Goal: Task Accomplishment & Management: Manage account settings

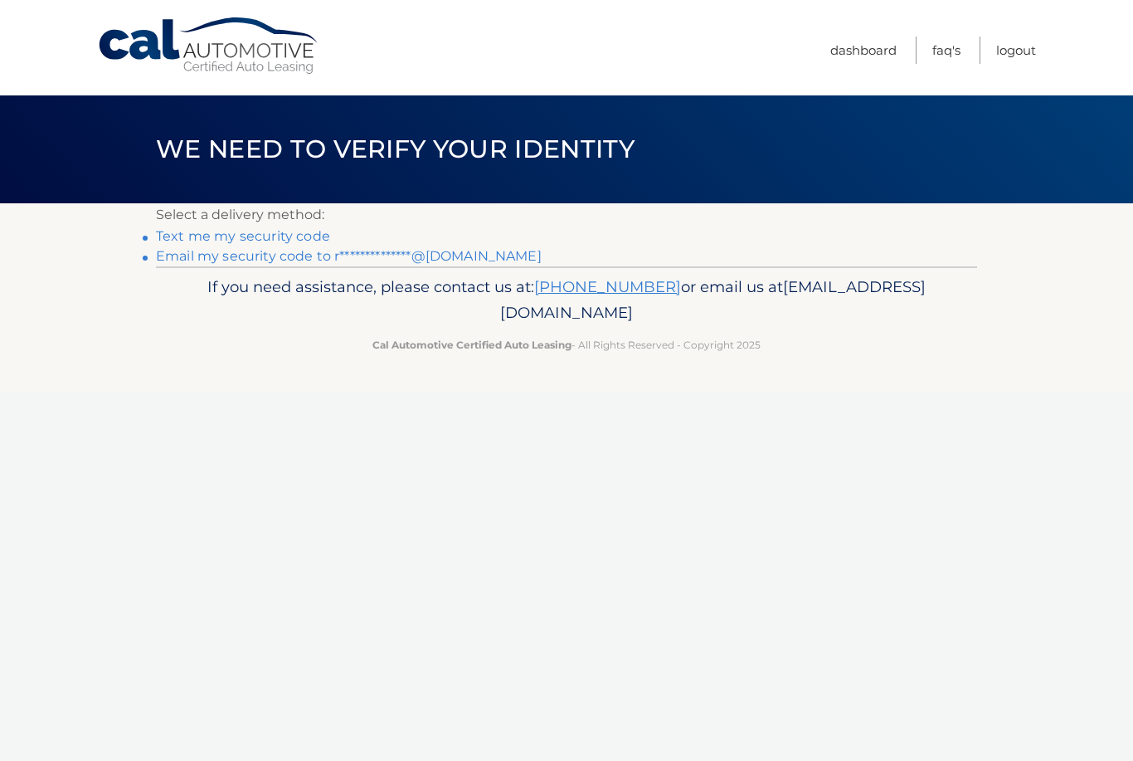
click at [196, 258] on link "**********" at bounding box center [349, 256] width 386 height 16
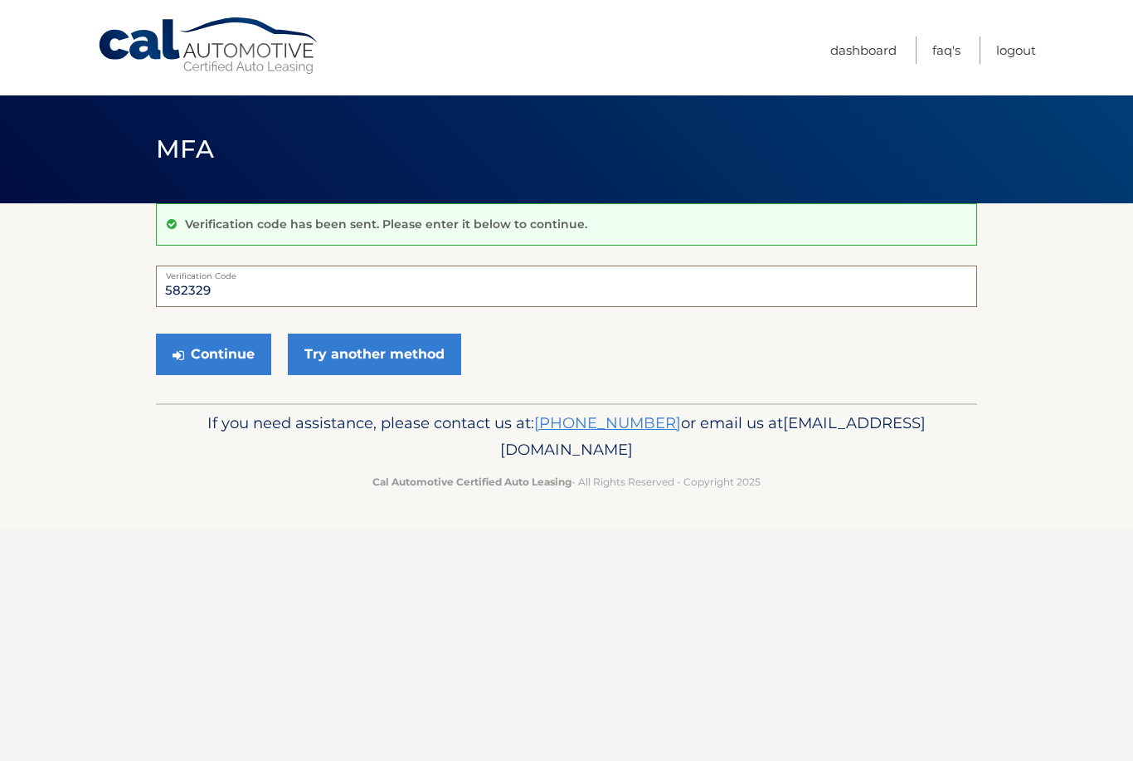
type input "582329"
click at [51, 289] on section "Verification code has been sent. Please enter it below to continue. 582329 Veri…" at bounding box center [566, 303] width 1133 height 200
click at [197, 345] on button "Continue" at bounding box center [213, 353] width 115 height 41
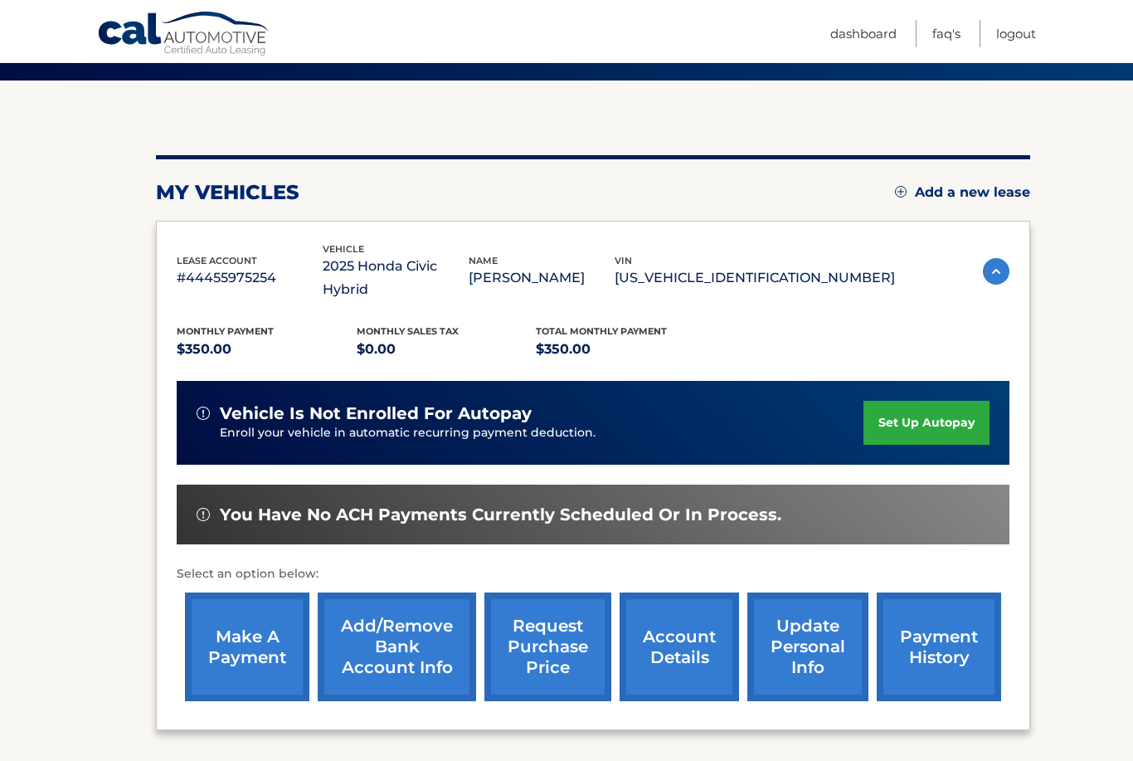
scroll to position [122, 0]
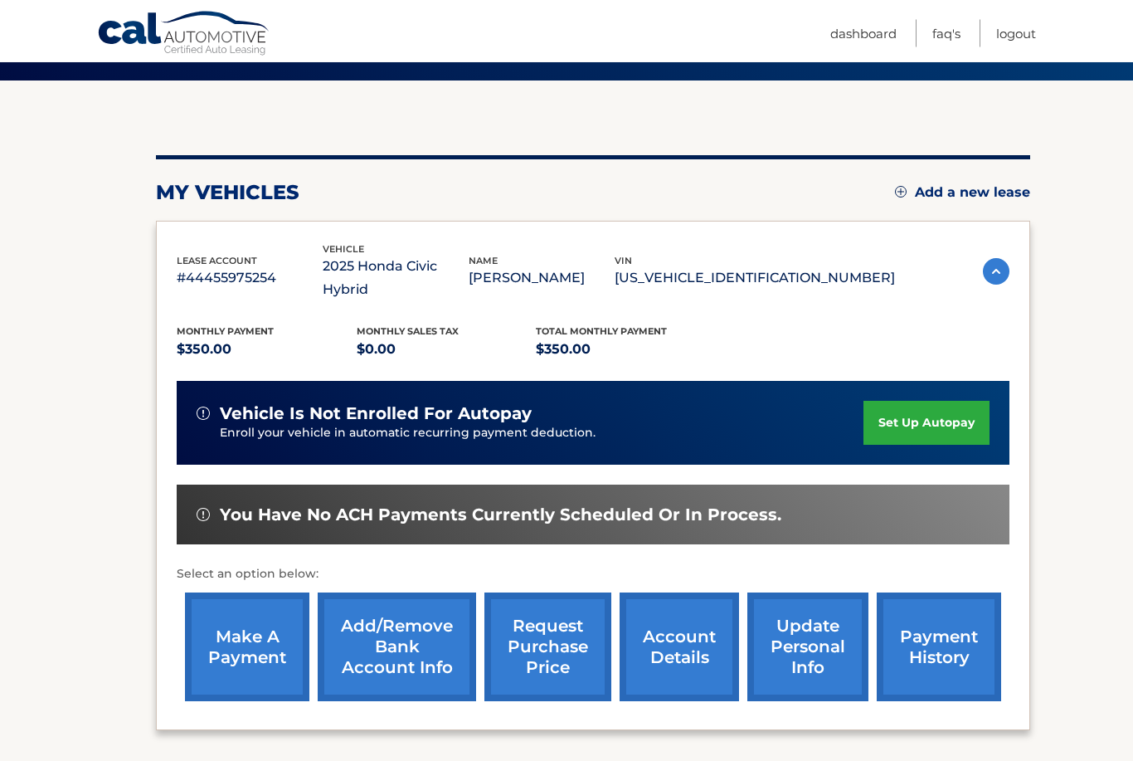
click at [955, 401] on link "set up autopay" at bounding box center [926, 423] width 126 height 44
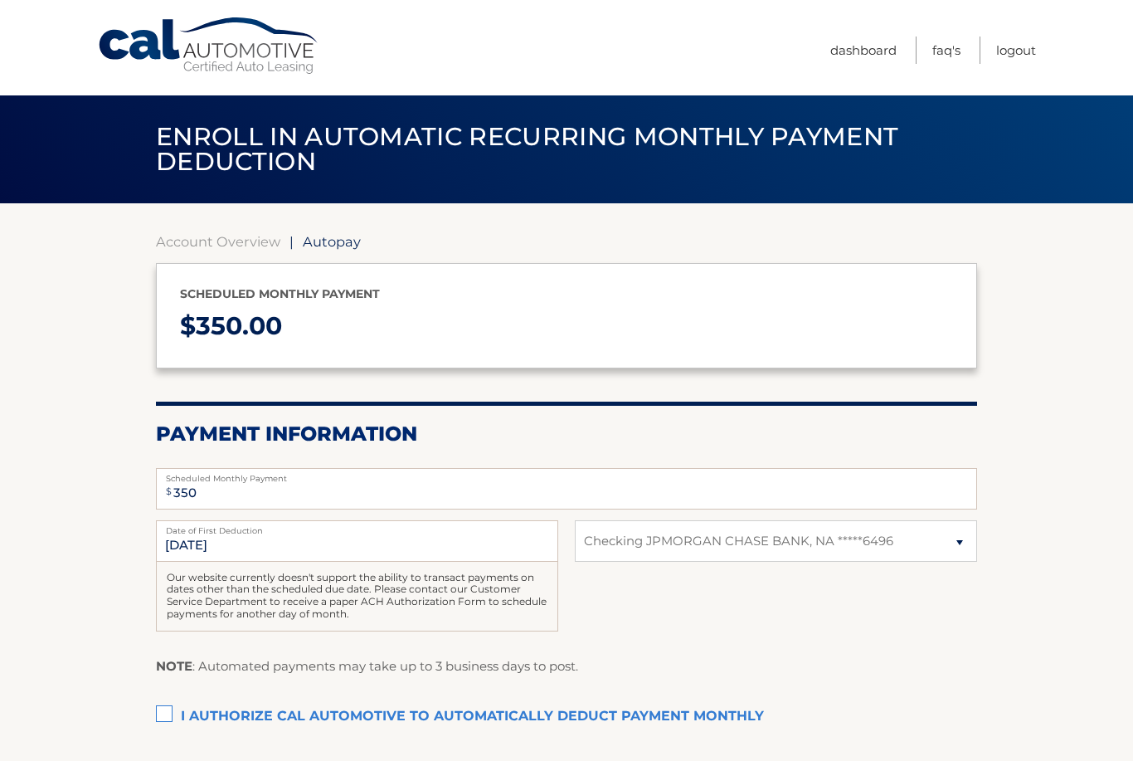
select select "MjJmNDU4MjEtOTVmZC00MDViLTg0MDktOTZiZjFjNWNhMzYy"
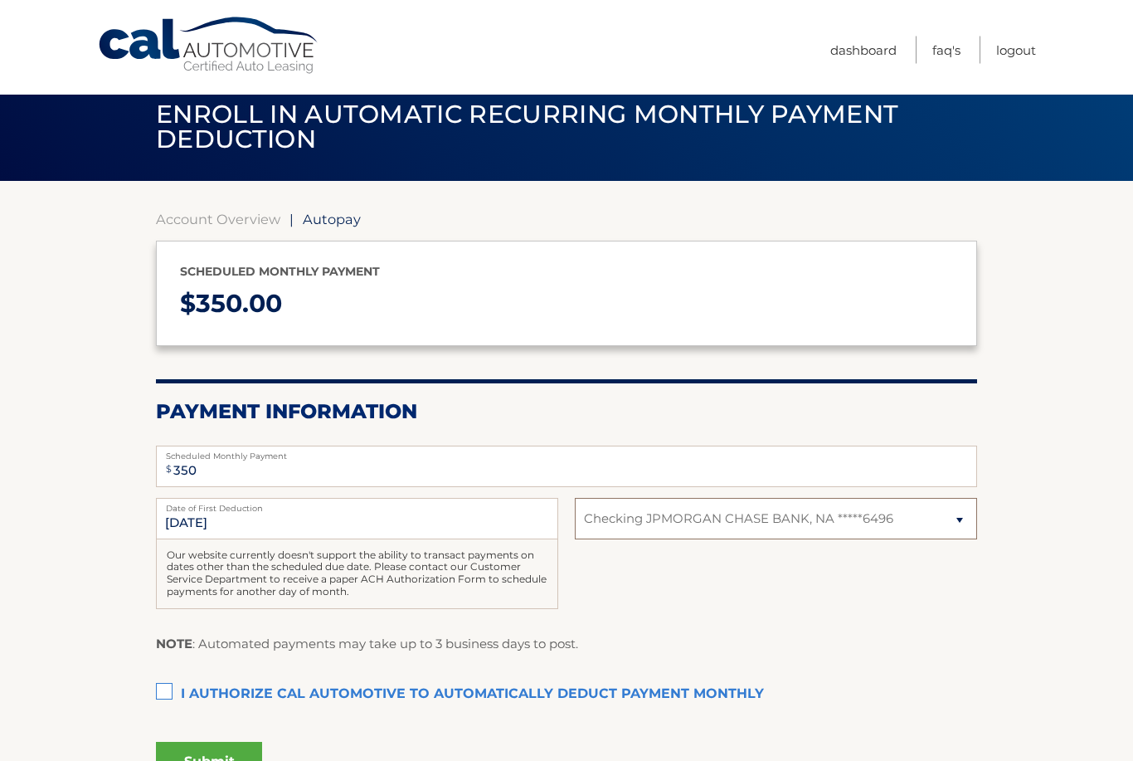
click at [917, 503] on select "Select Bank Account Checking JPMORGAN CHASE BANK, NA *****6496" at bounding box center [776, 519] width 402 height 41
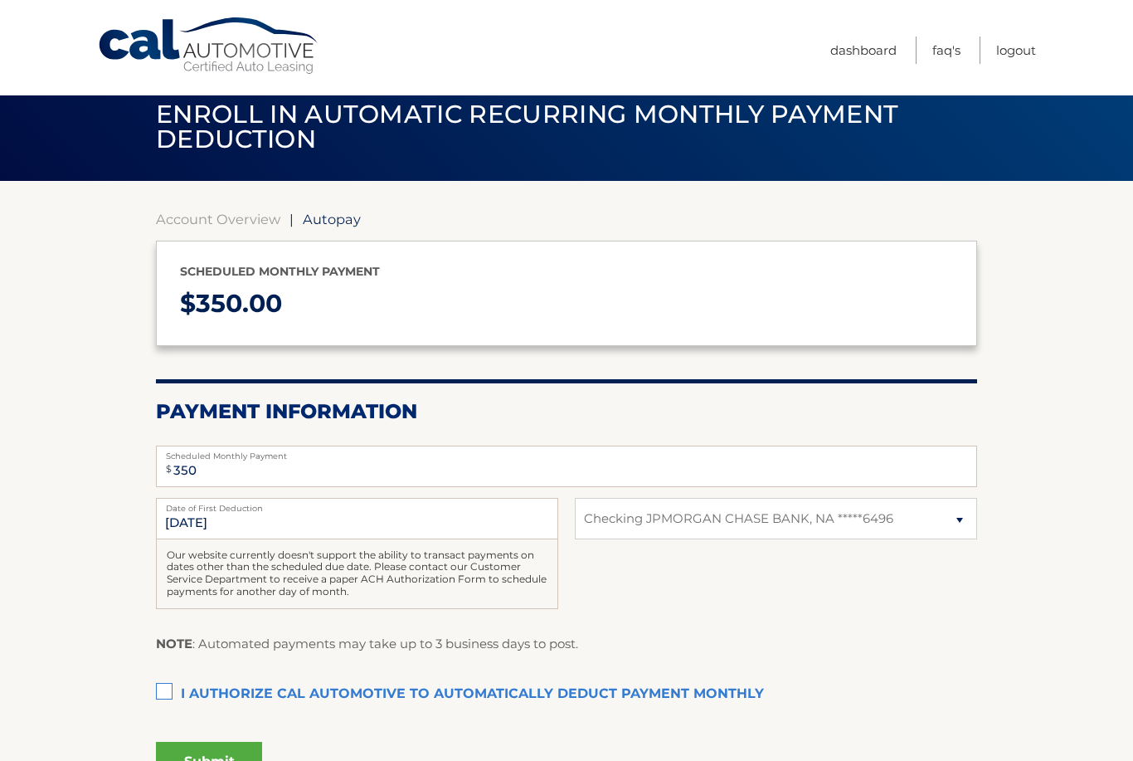
click at [169, 683] on label "I authorize cal automotive to automatically deduct payment monthly This checkbo…" at bounding box center [566, 694] width 821 height 33
click at [0, 0] on input "I authorize cal automotive to automatically deduct payment monthly This checkbo…" at bounding box center [0, 0] width 0 height 0
click at [201, 760] on button "Submit" at bounding box center [209, 762] width 106 height 40
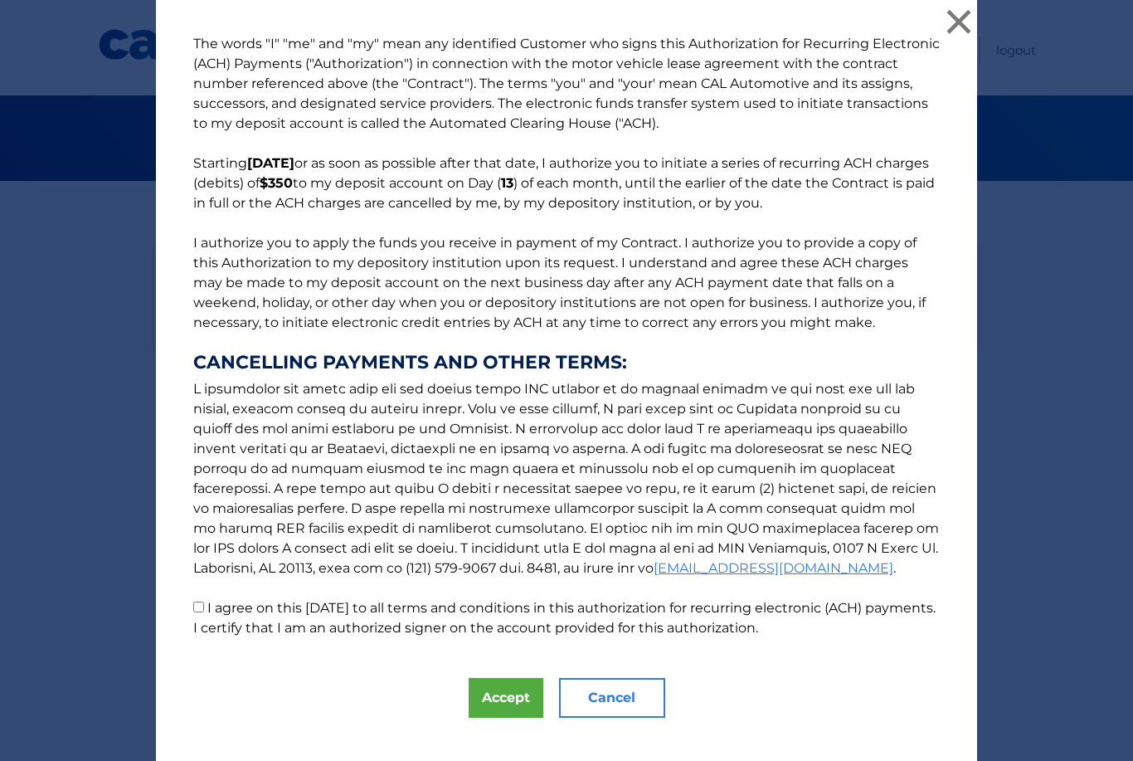
click at [197, 612] on input "I agree on this 09/14/2025 to all terms and conditions in this authorization fo…" at bounding box center [198, 606] width 11 height 11
checkbox input "true"
click at [500, 709] on button "Accept" at bounding box center [506, 698] width 75 height 40
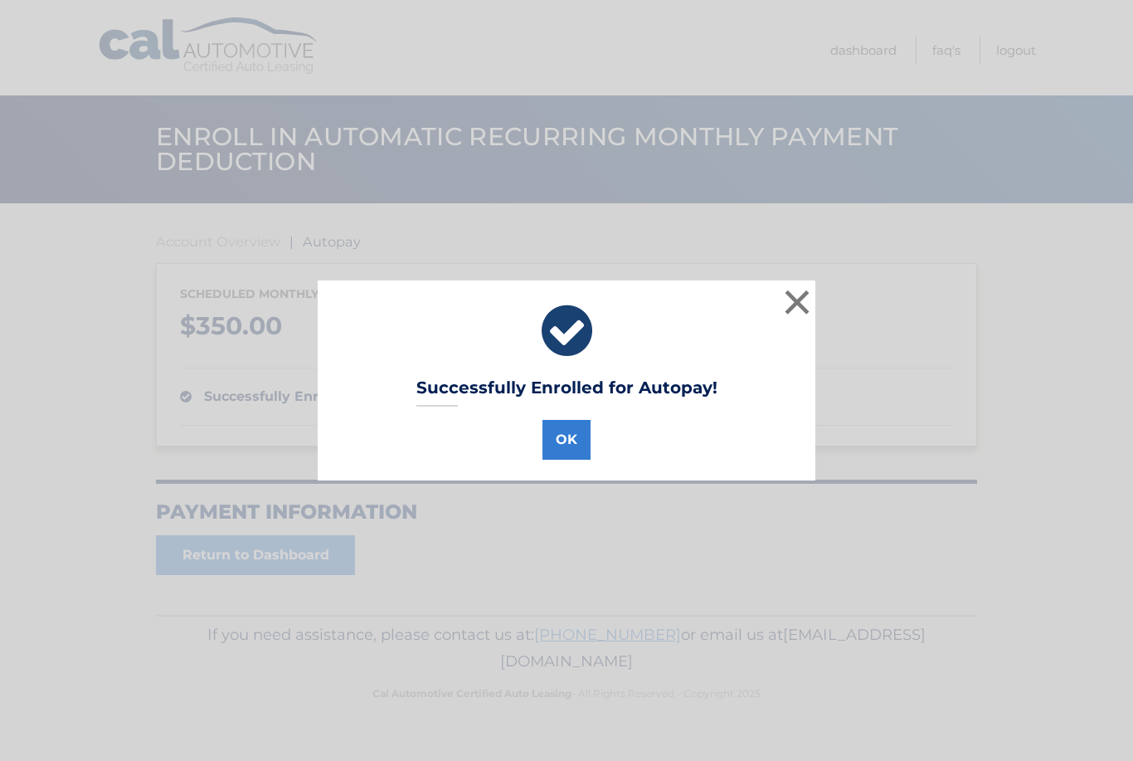
click at [569, 456] on button "OK" at bounding box center [566, 440] width 48 height 40
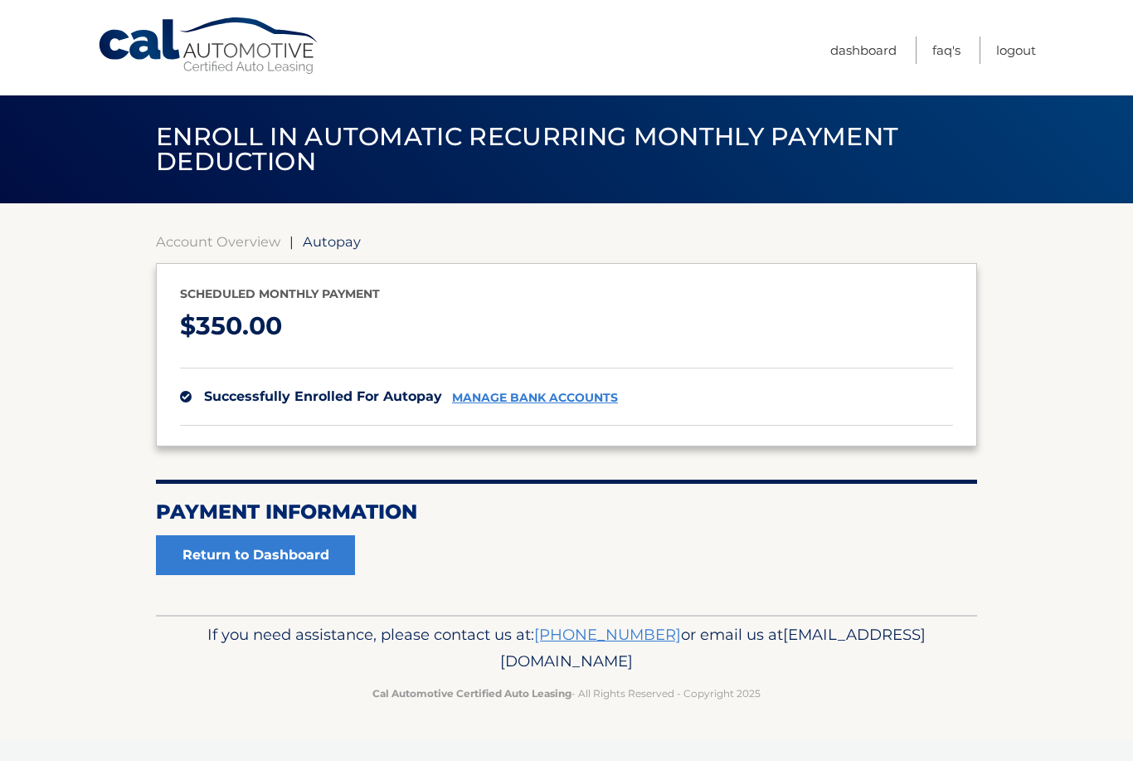
click at [187, 573] on link "Return to Dashboard" at bounding box center [255, 555] width 199 height 40
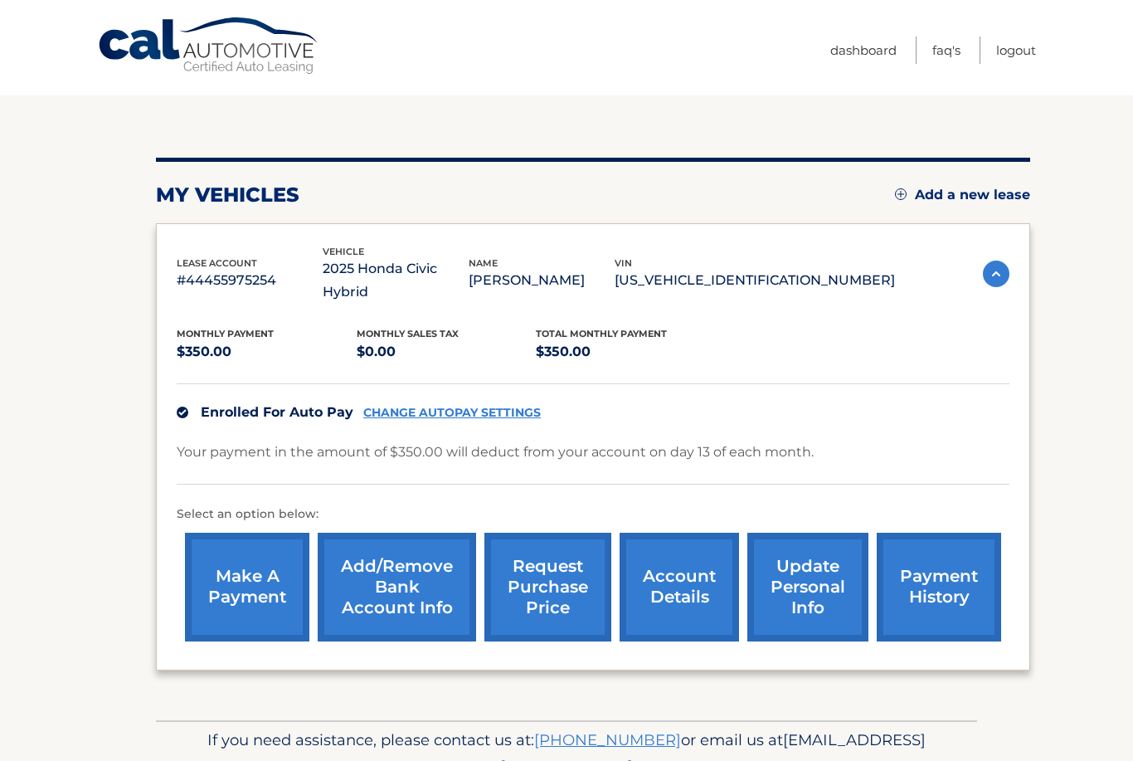
scroll to position [125, 0]
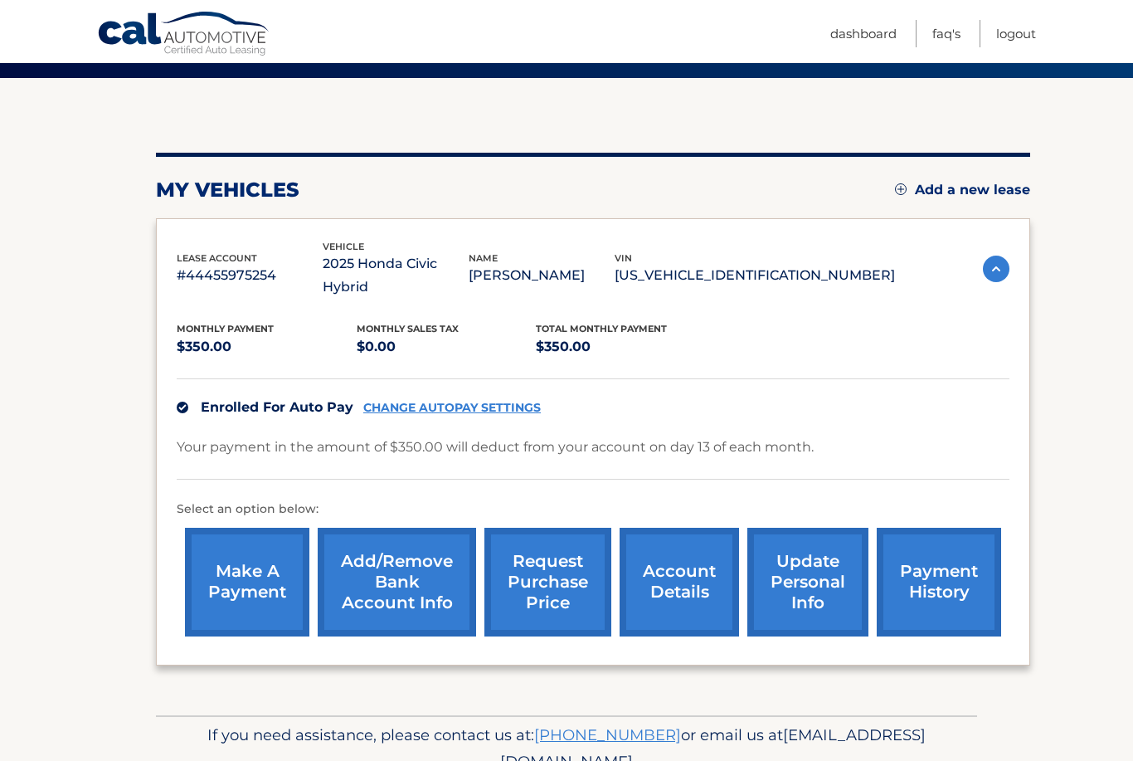
click at [221, 567] on link "make a payment" at bounding box center [247, 582] width 124 height 109
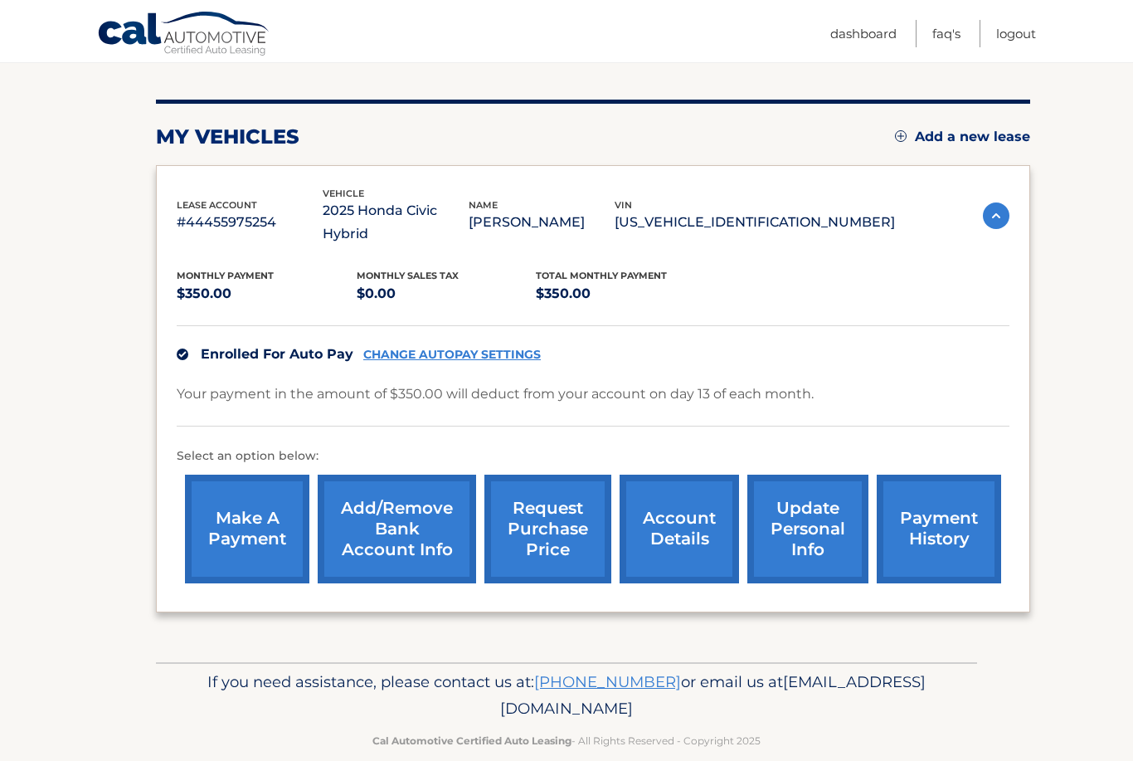
click at [664, 542] on link "account details" at bounding box center [679, 528] width 119 height 109
click at [693, 517] on link "account details" at bounding box center [679, 528] width 119 height 109
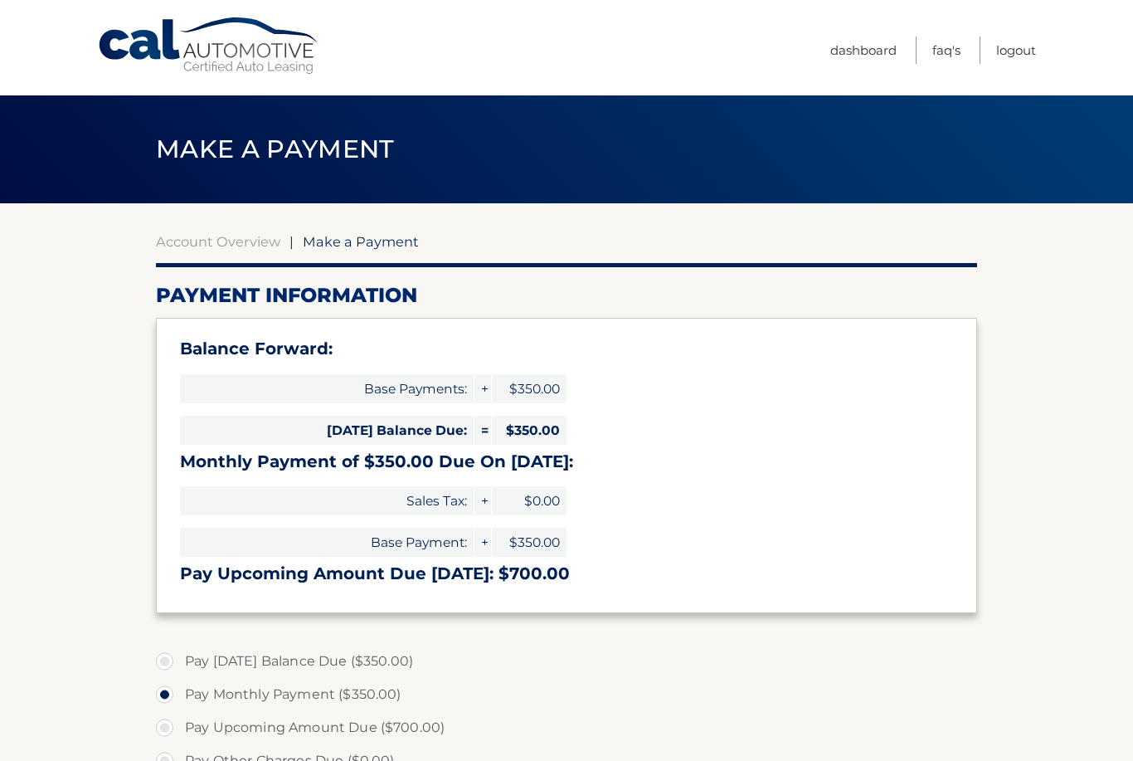
select select "MjJmNDU4MjEtOTVmZC00MDViLTg0MDktOTZiZjFjNWNhMzYy"
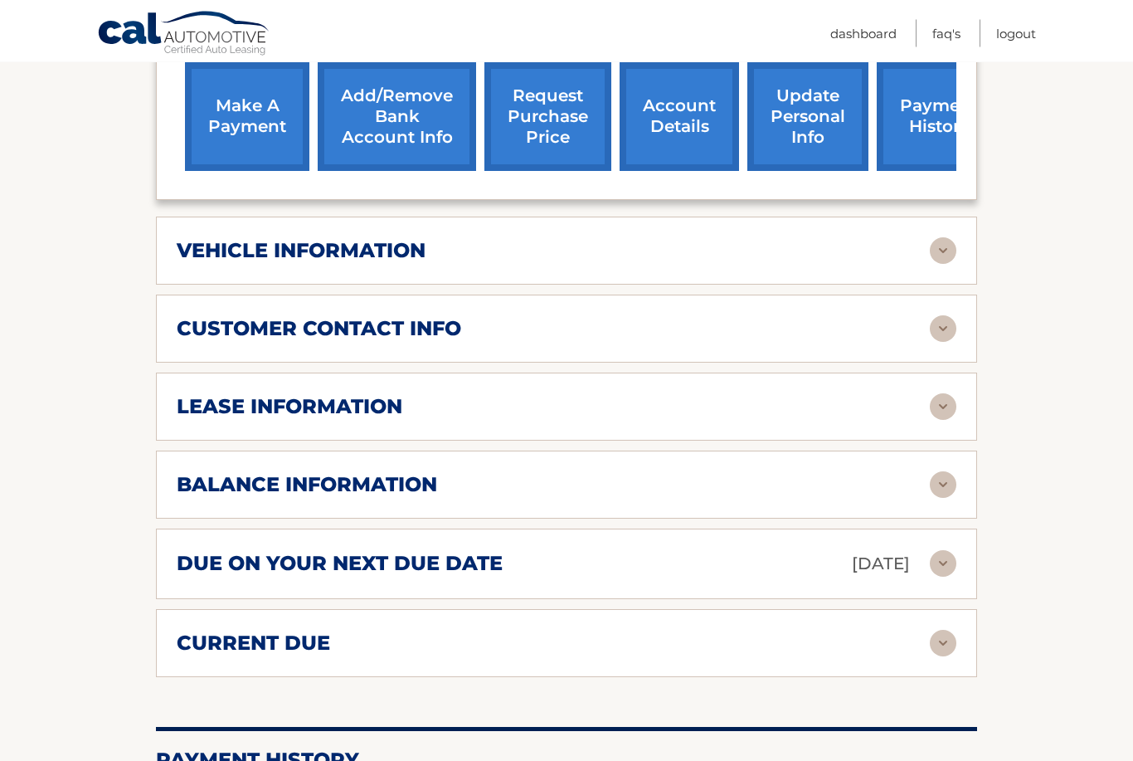
click at [955, 472] on img at bounding box center [943, 485] width 27 height 27
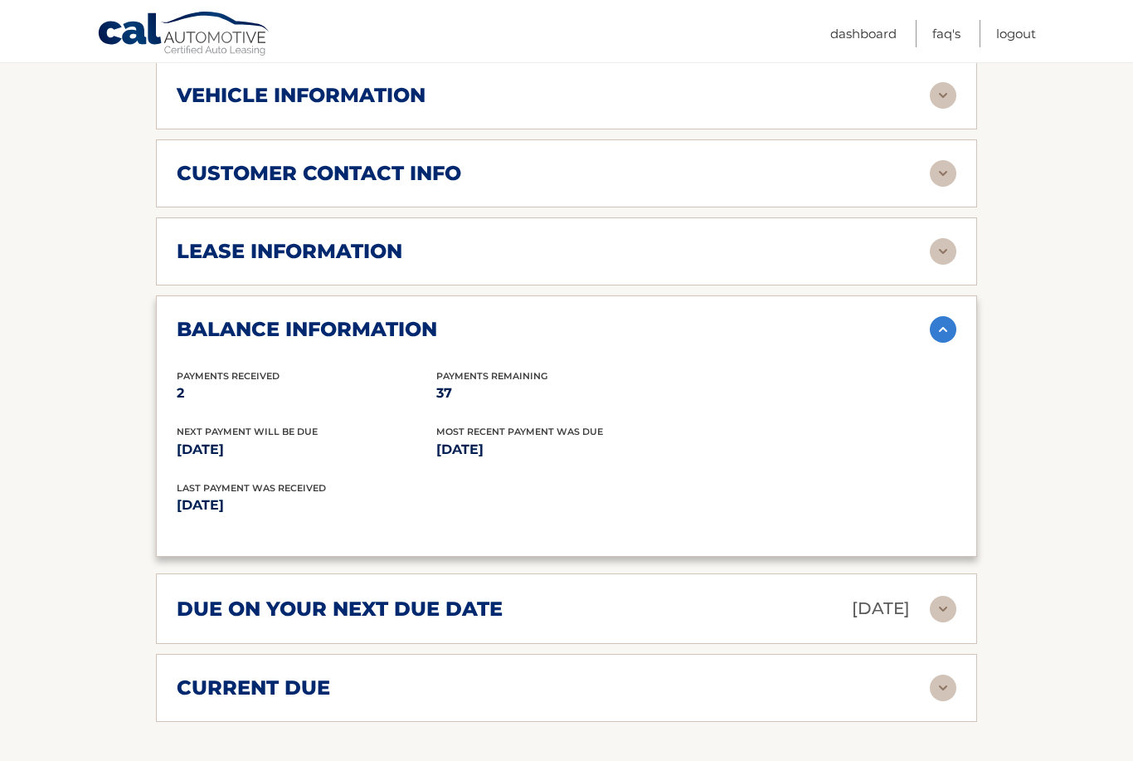
scroll to position [771, 0]
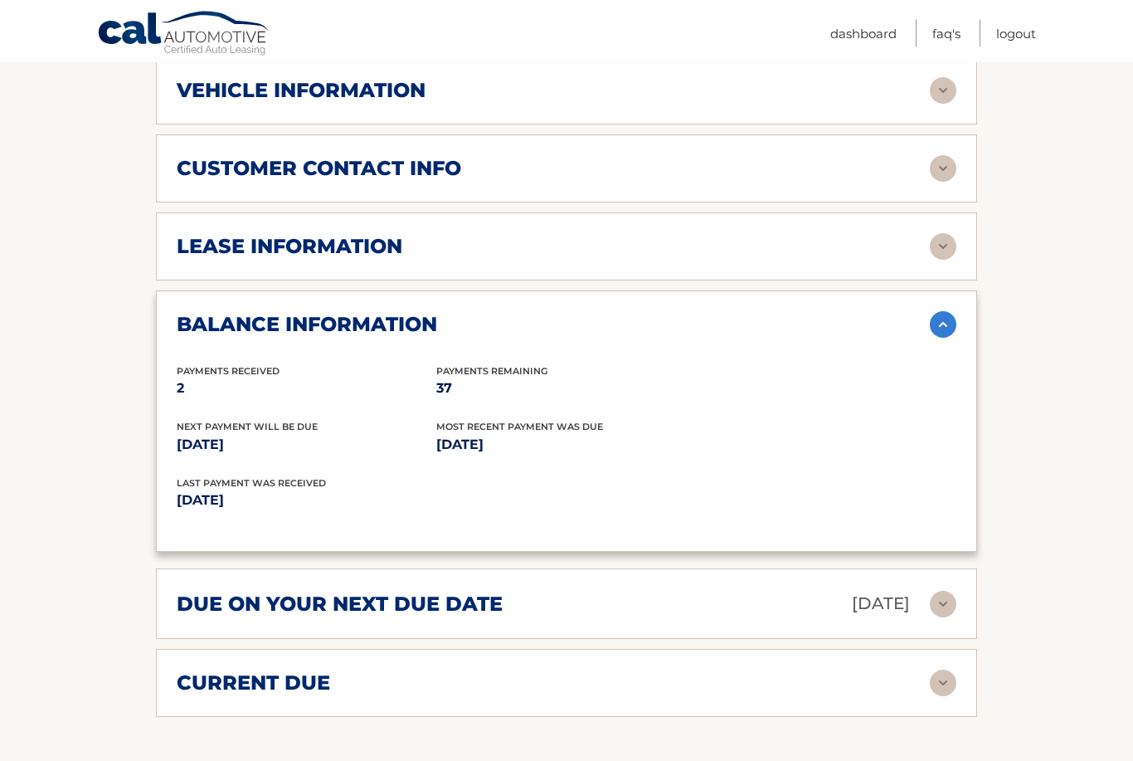
click at [931, 591] on img at bounding box center [943, 604] width 27 height 27
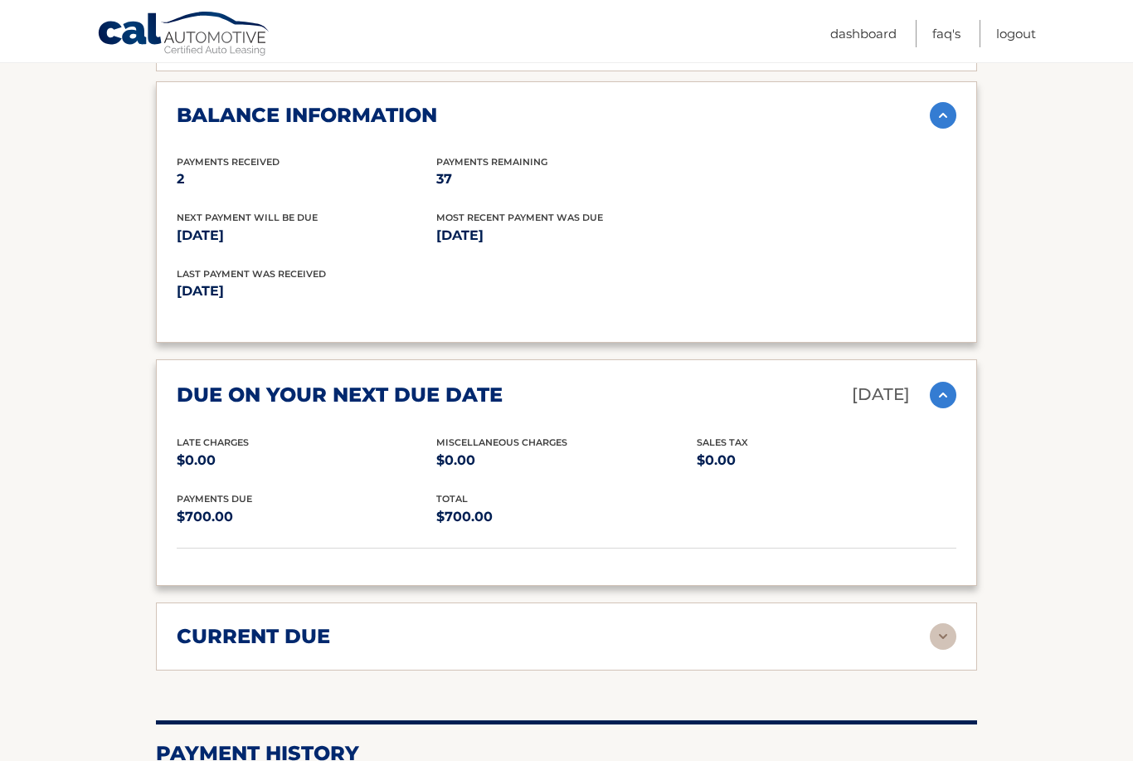
scroll to position [988, 0]
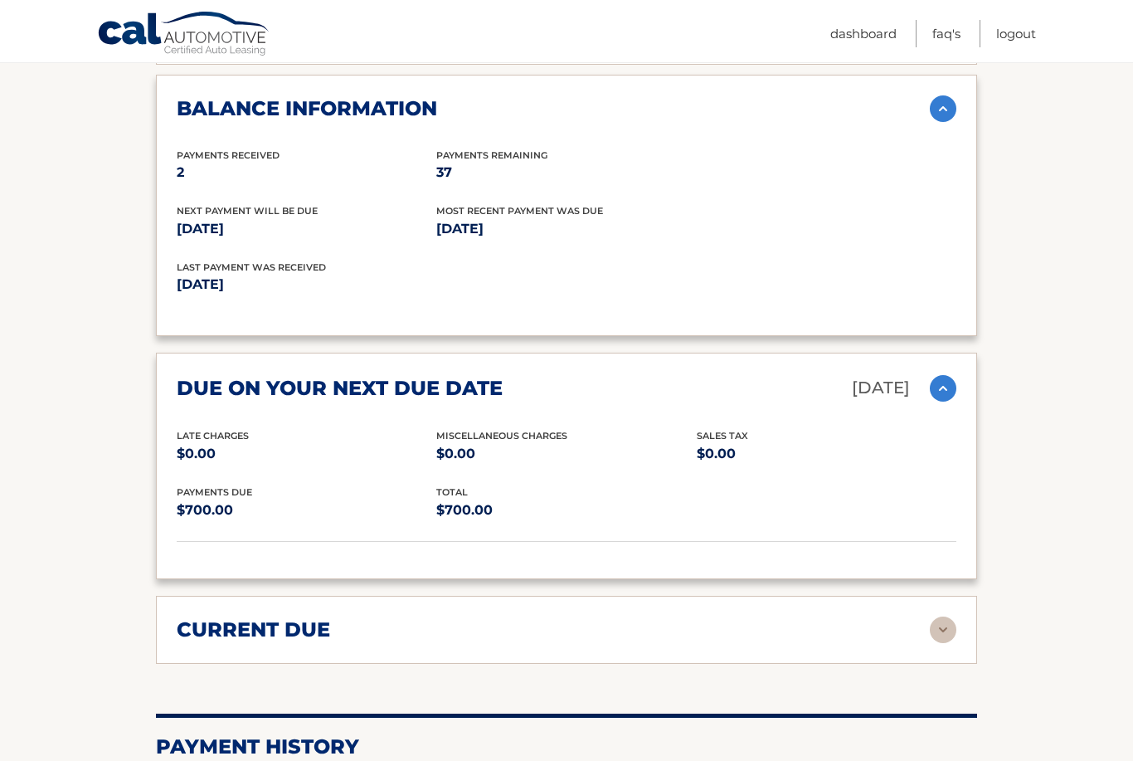
click at [920, 616] on div "current due" at bounding box center [567, 629] width 780 height 27
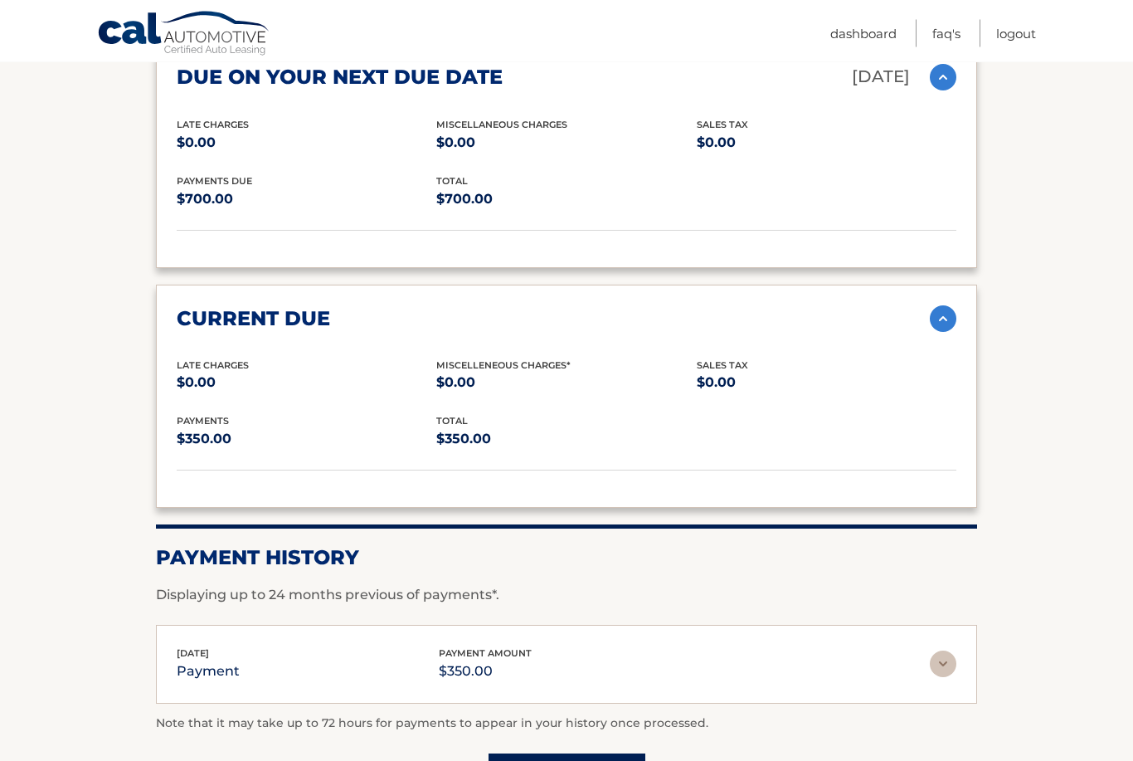
click at [605, 754] on link "Load More" at bounding box center [567, 776] width 157 height 45
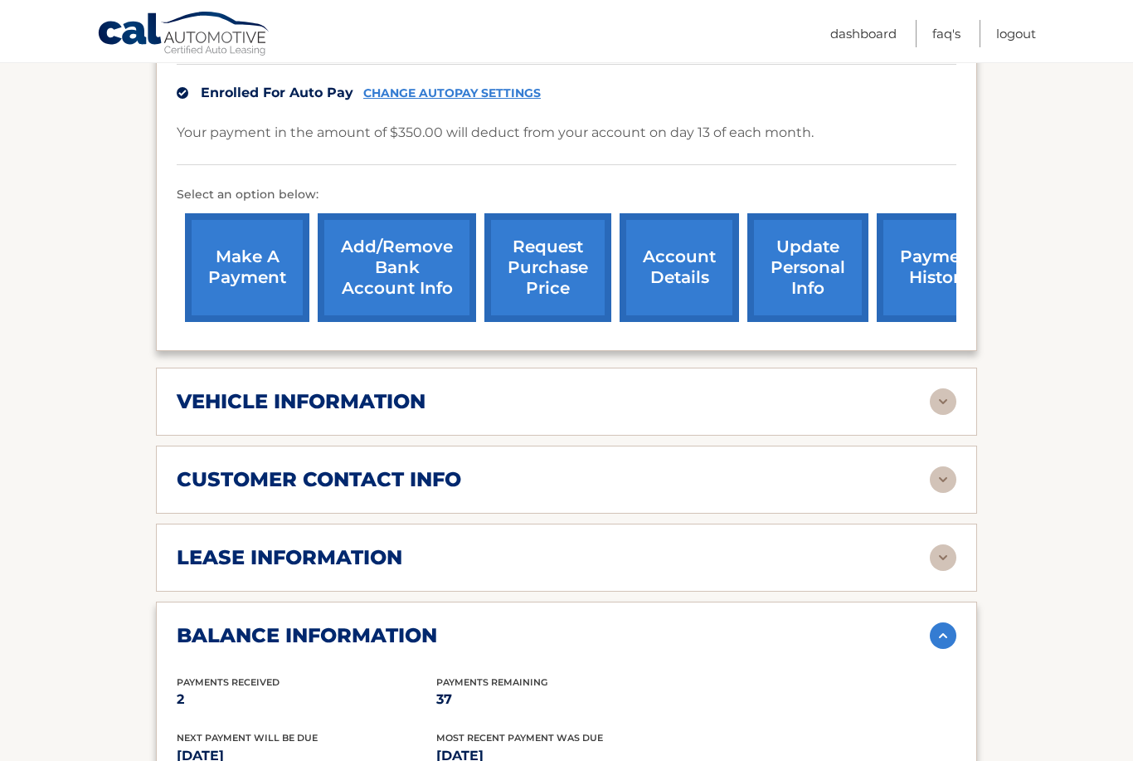
scroll to position [406, 0]
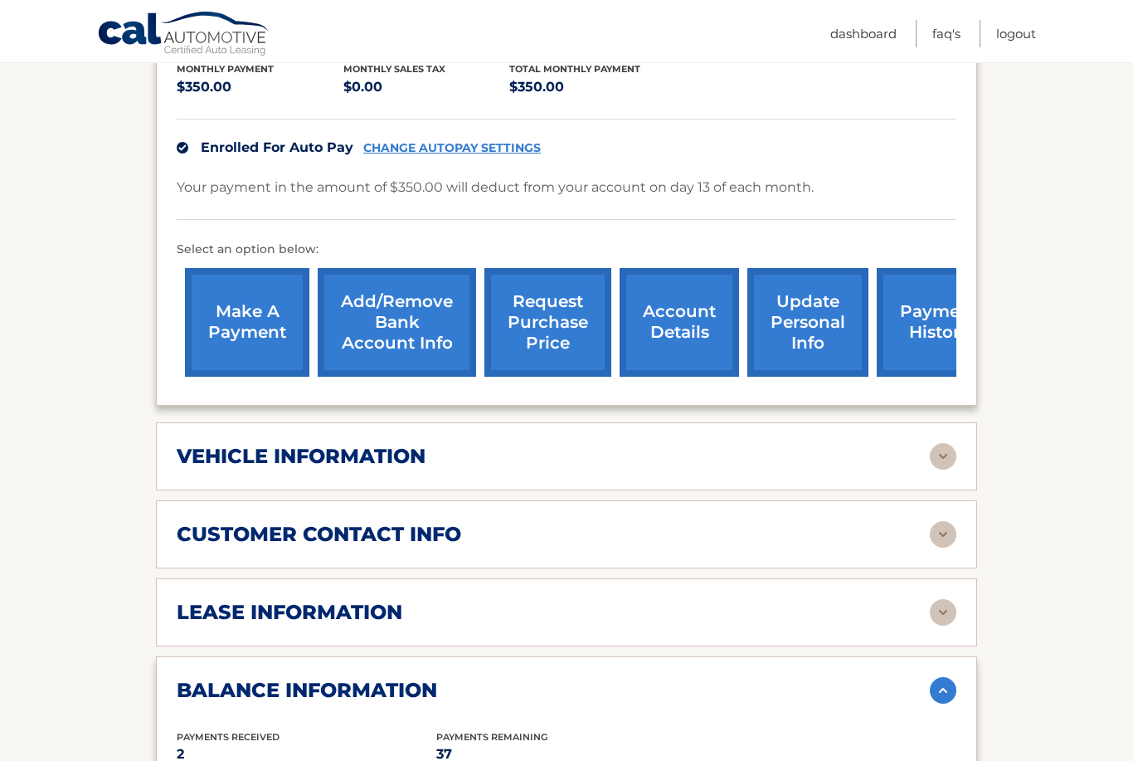
click at [193, 444] on h2 "vehicle information" at bounding box center [301, 456] width 249 height 25
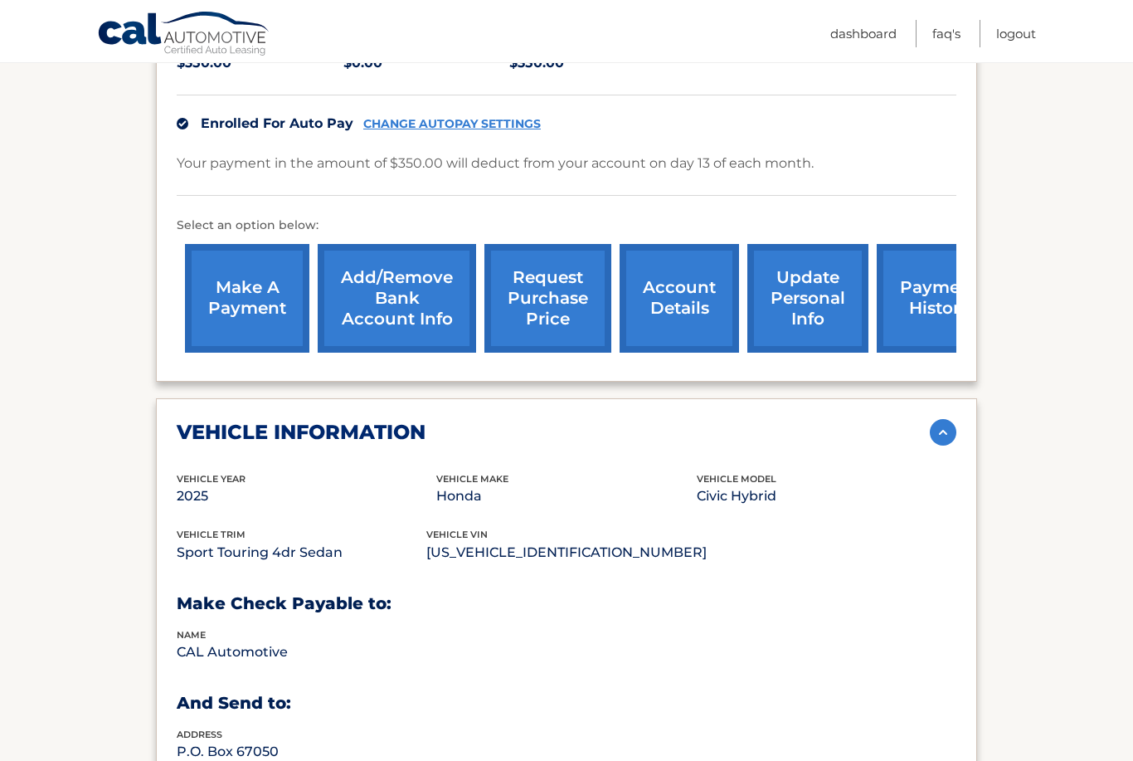
scroll to position [703, 0]
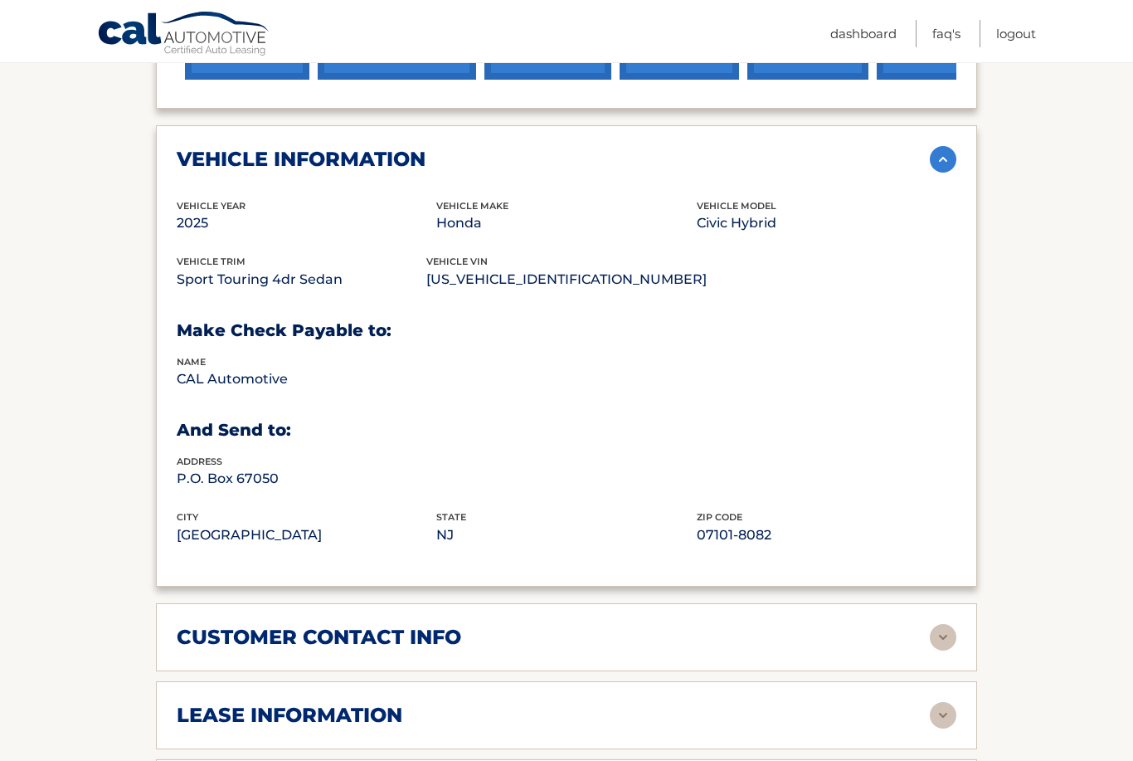
click at [212, 625] on h2 "customer contact info" at bounding box center [319, 637] width 285 height 25
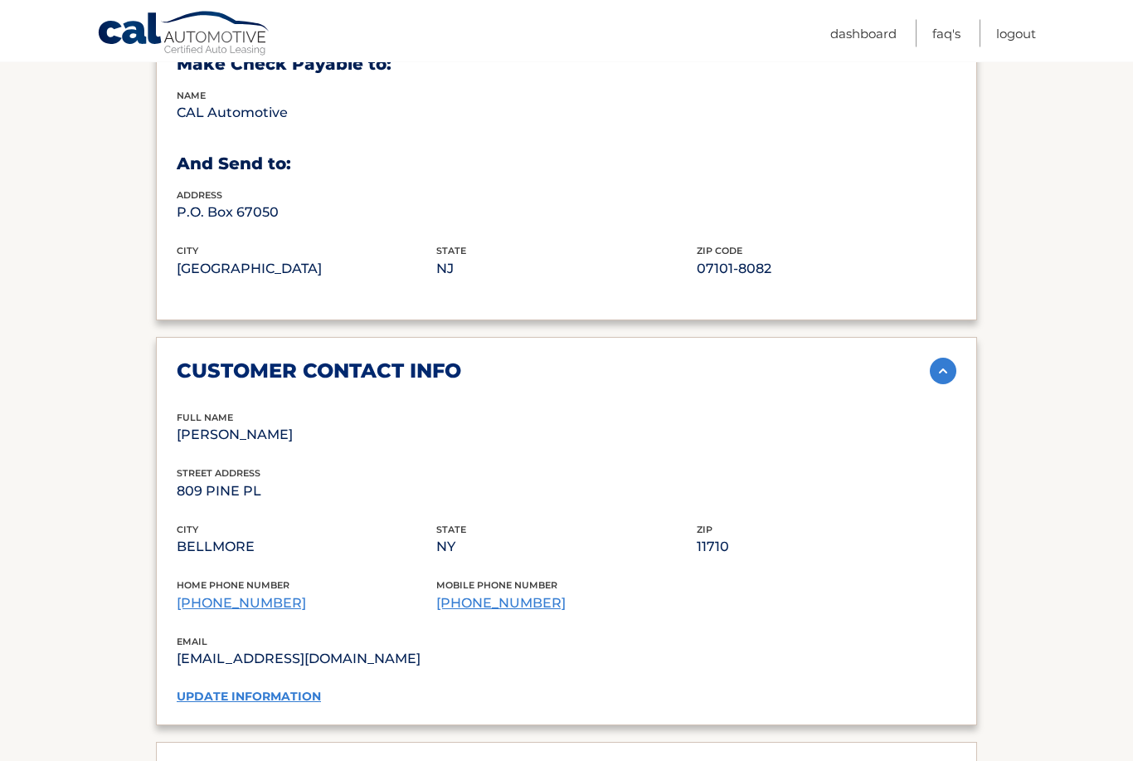
scroll to position [970, 0]
click at [202, 688] on link "update information" at bounding box center [249, 695] width 144 height 15
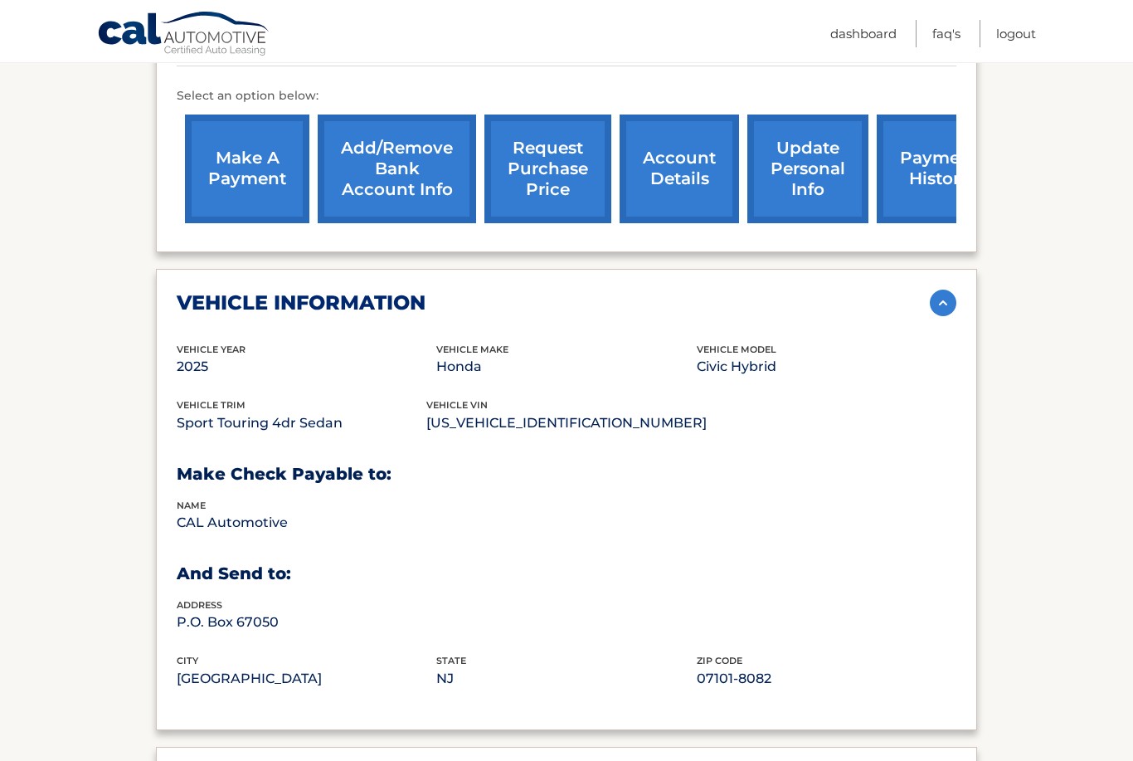
scroll to position [550, 0]
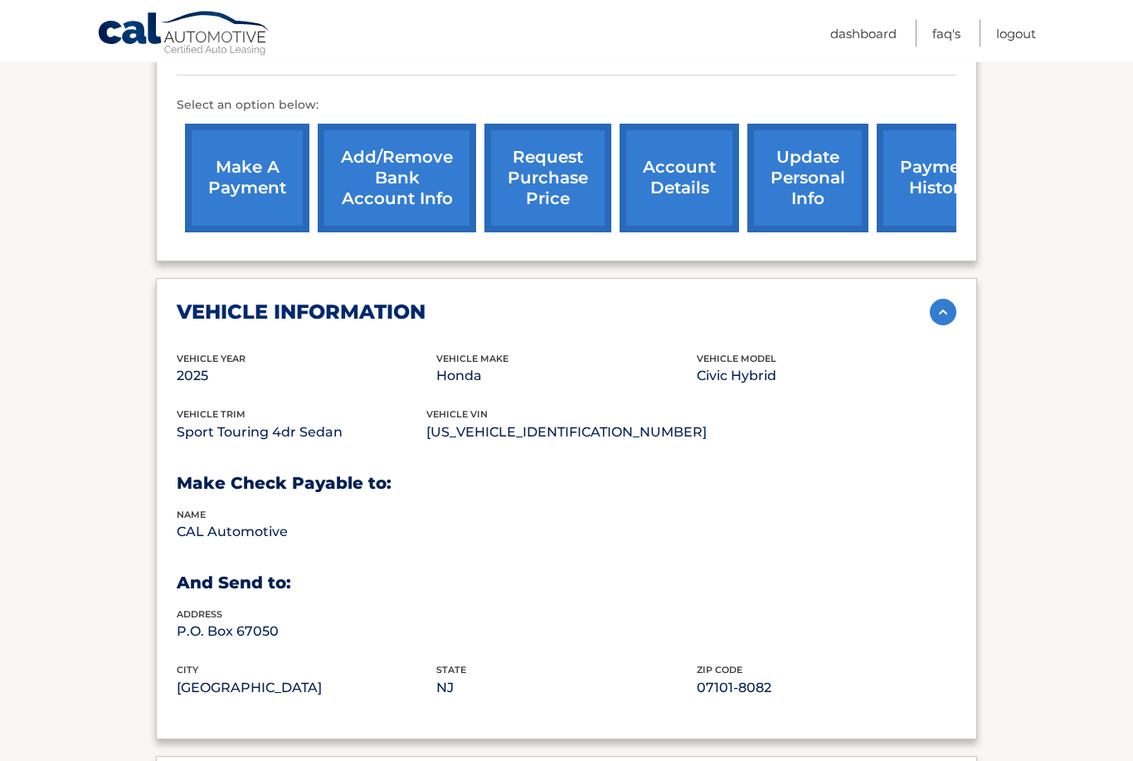
click at [916, 171] on link "payment history" at bounding box center [939, 178] width 124 height 109
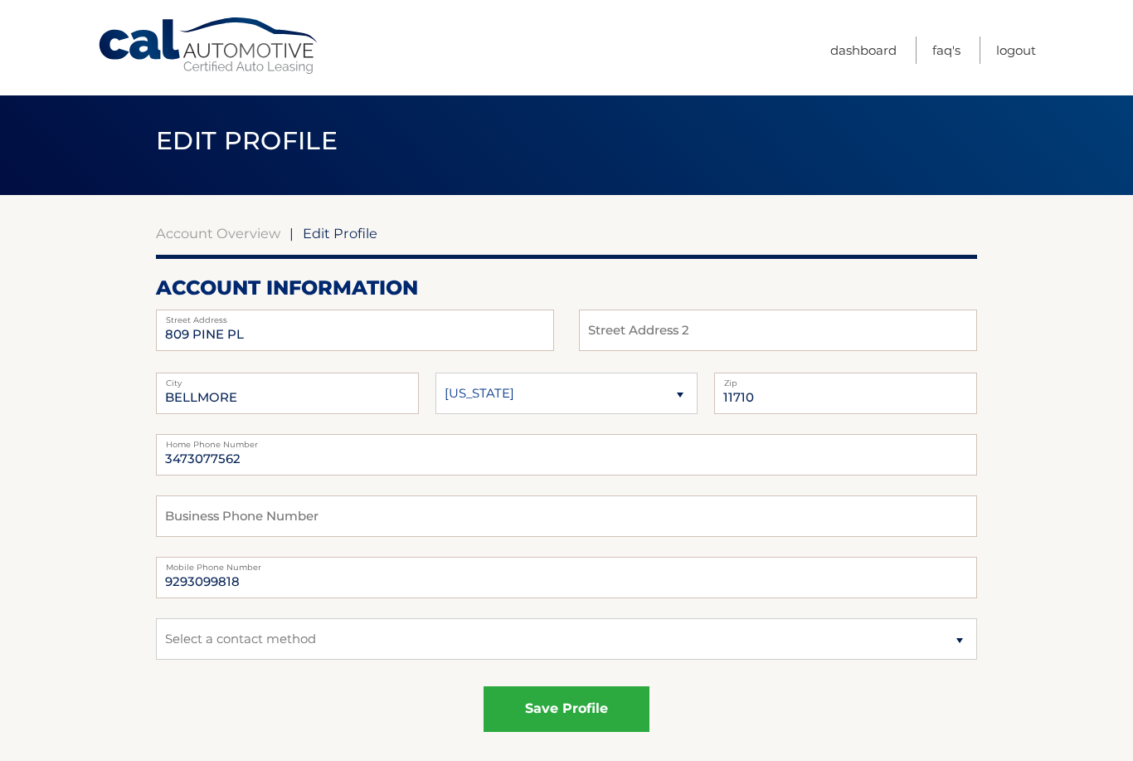
scroll to position [3, 0]
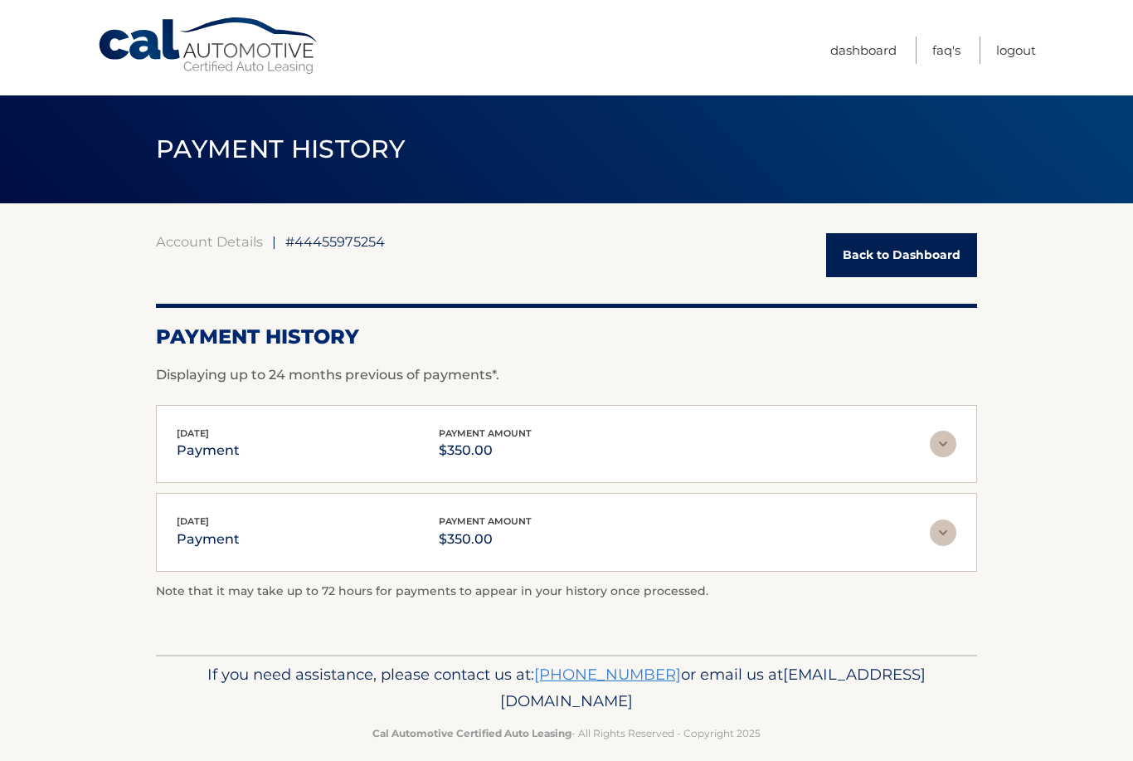
click at [936, 454] on img at bounding box center [943, 443] width 27 height 27
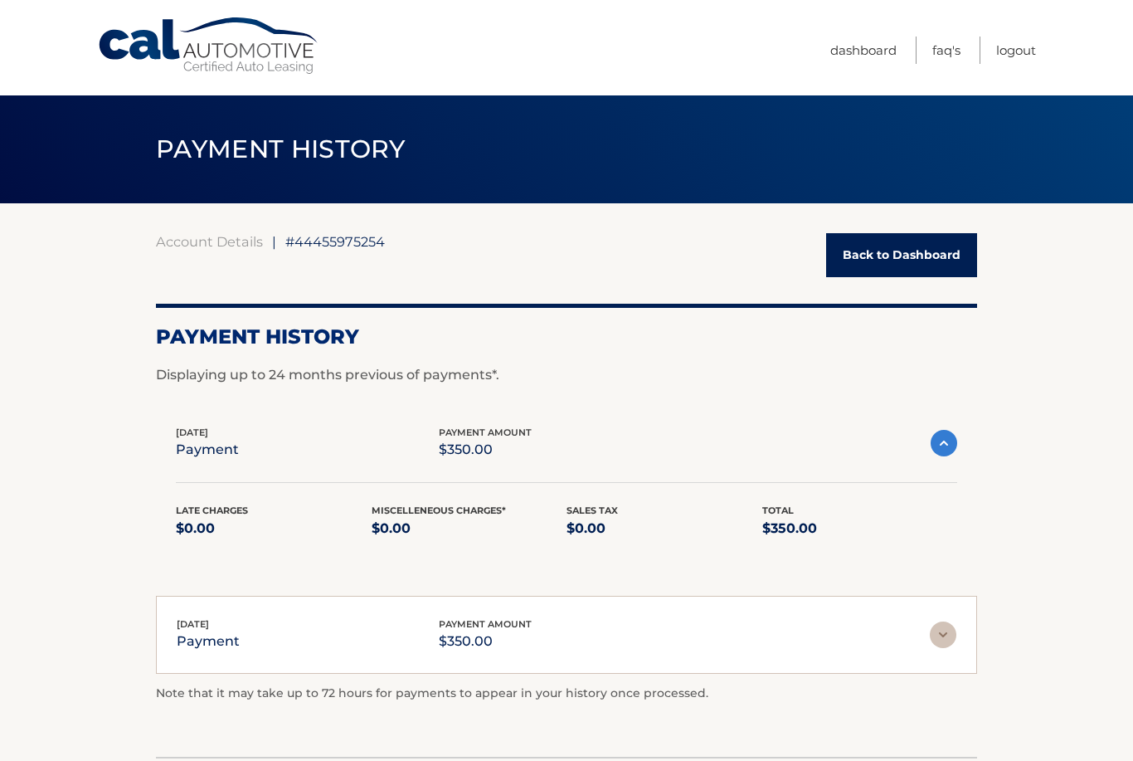
click at [956, 634] on img at bounding box center [943, 634] width 27 height 27
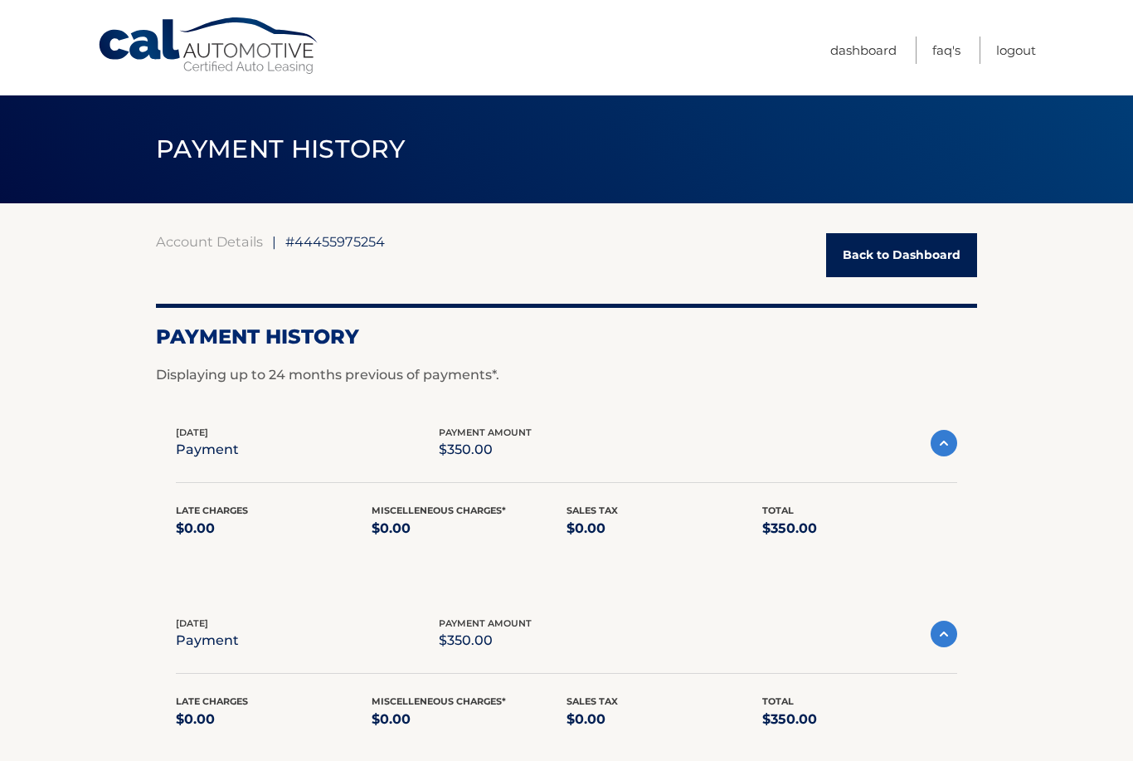
click at [879, 56] on link "Dashboard" at bounding box center [863, 49] width 66 height 27
click at [865, 31] on ul "Dashboard FAQ's Logout" at bounding box center [933, 47] width 206 height 95
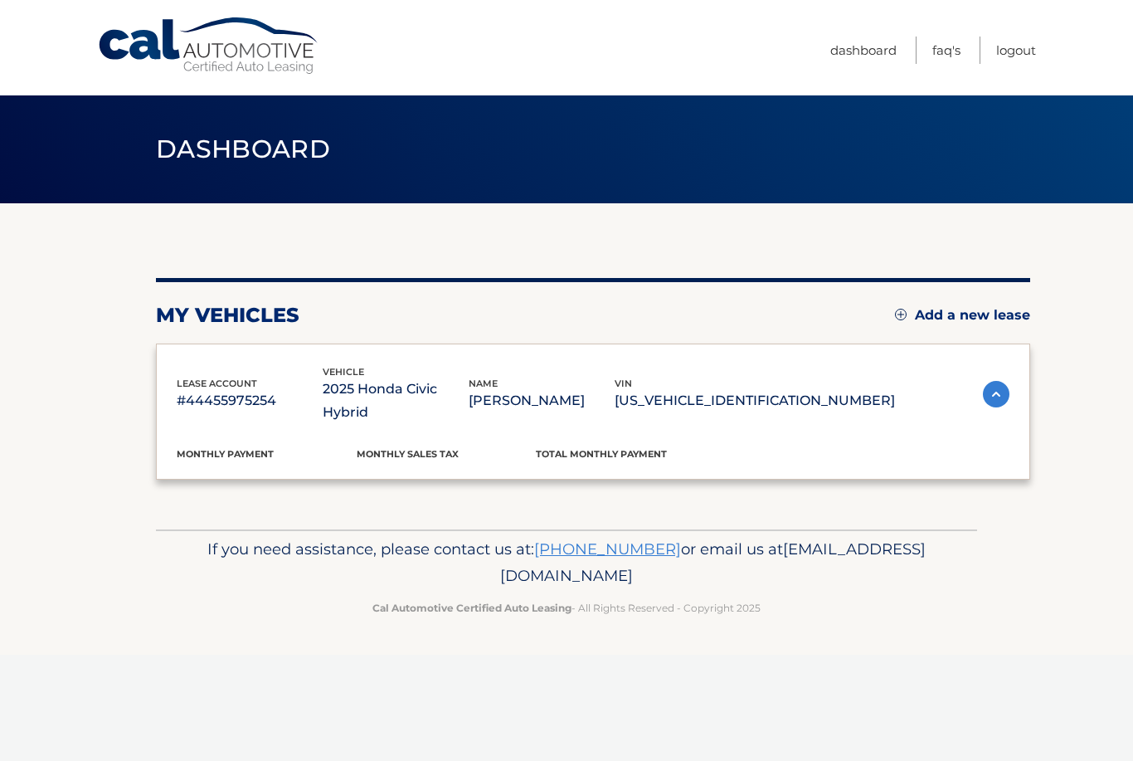
click at [860, 57] on link "Dashboard" at bounding box center [863, 49] width 66 height 27
click at [139, 46] on link "Cal Automotive" at bounding box center [209, 46] width 224 height 59
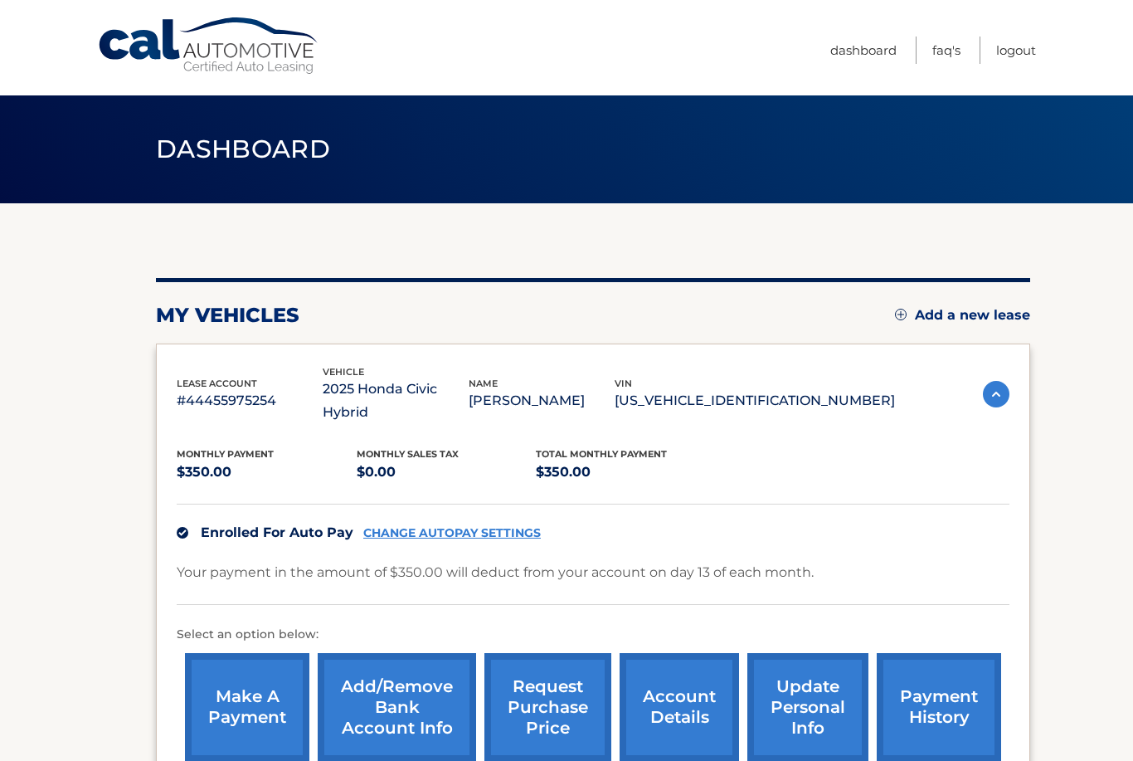
click at [116, 17] on link "Cal Automotive" at bounding box center [209, 46] width 224 height 59
click at [115, 26] on link "Cal Automotive" at bounding box center [209, 46] width 224 height 59
click at [90, 16] on div "Cal Automotive Menu Dashboard FAQ's Logout" at bounding box center [566, 47] width 1133 height 95
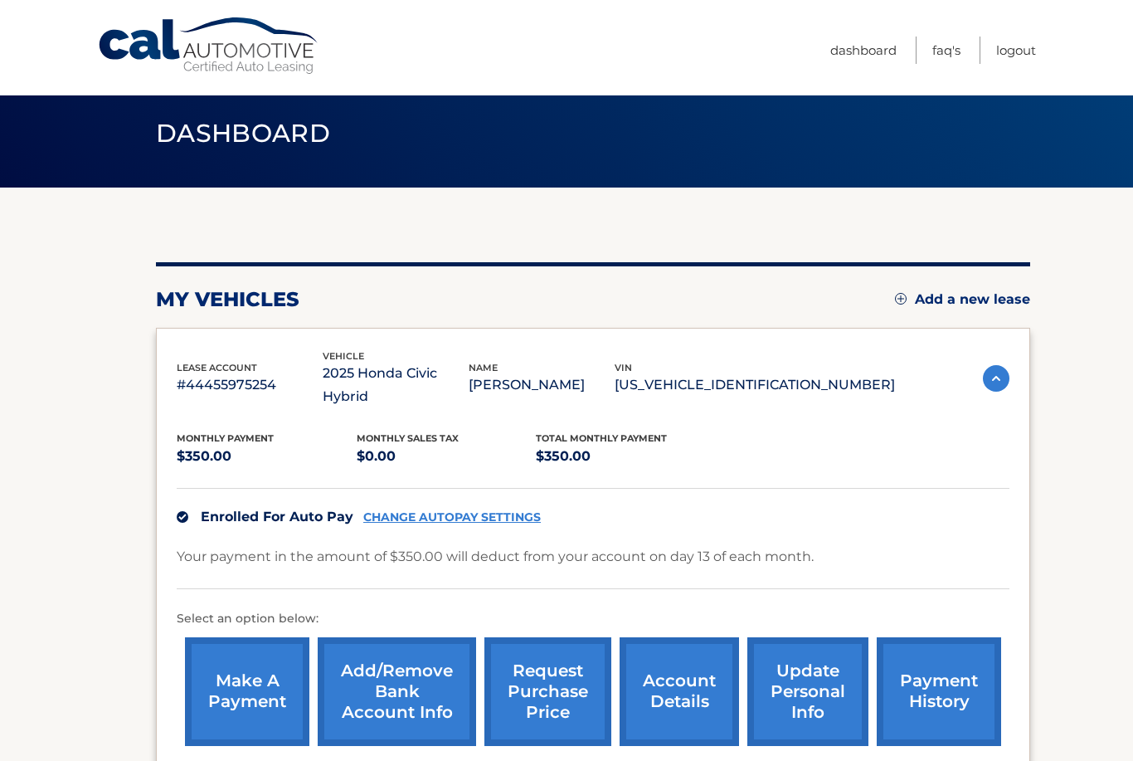
scroll to position [43, 0]
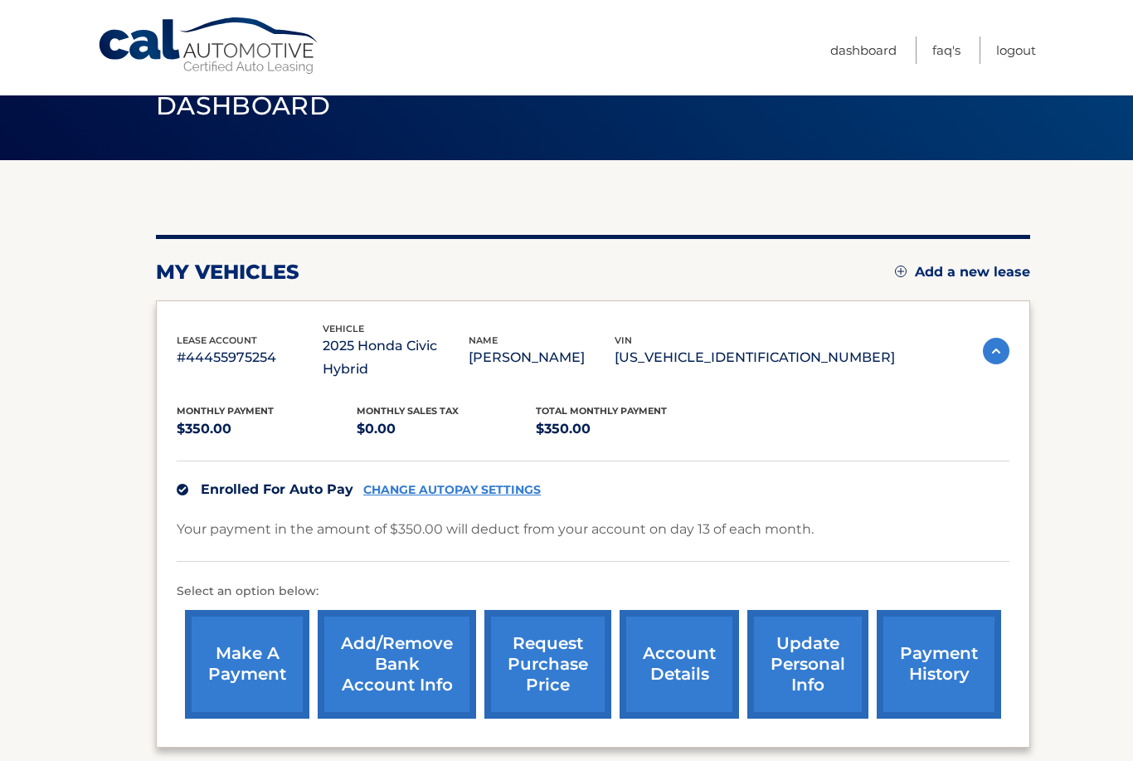
click at [700, 620] on link "account details" at bounding box center [679, 664] width 119 height 109
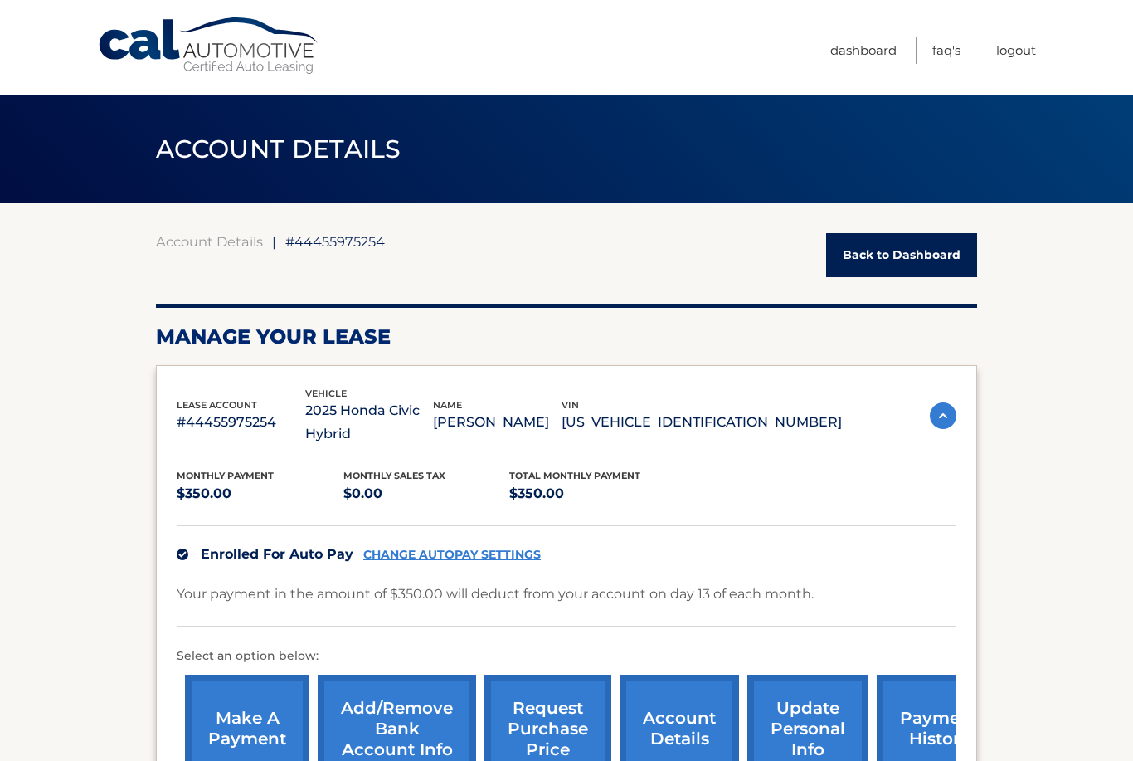
click at [520, 711] on link "request purchase price" at bounding box center [547, 728] width 127 height 109
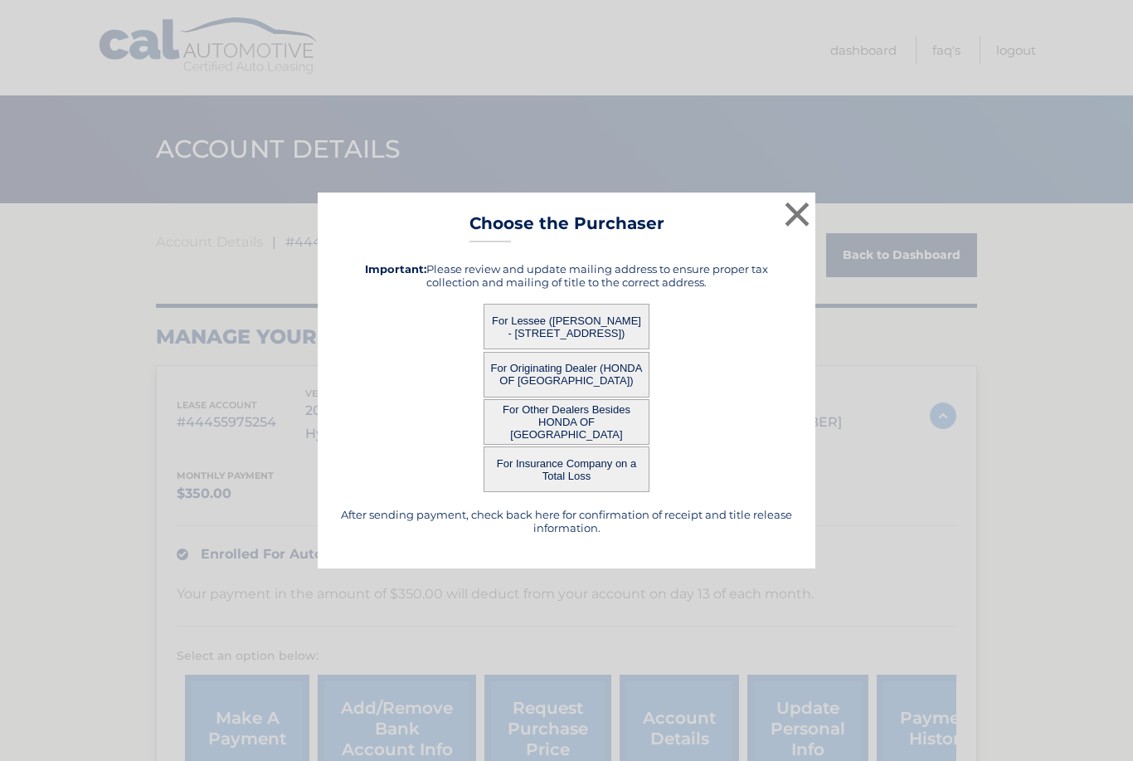
click at [798, 216] on button "×" at bounding box center [797, 213] width 33 height 33
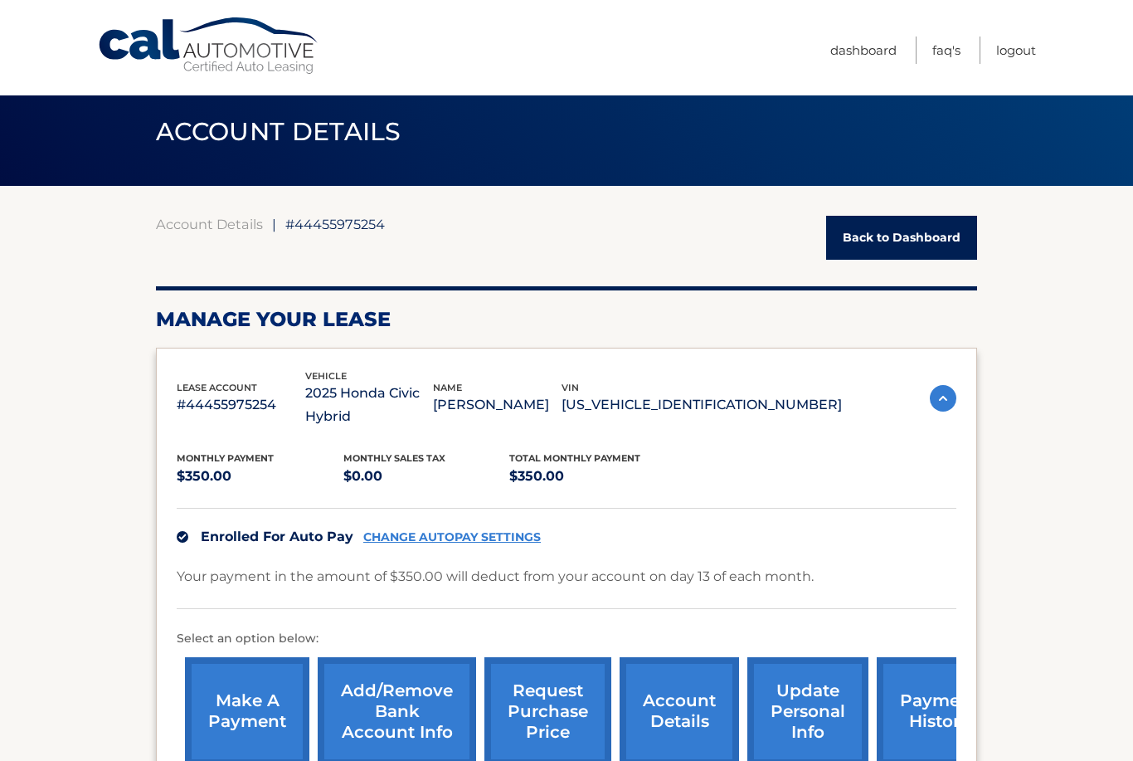
scroll to position [133, 0]
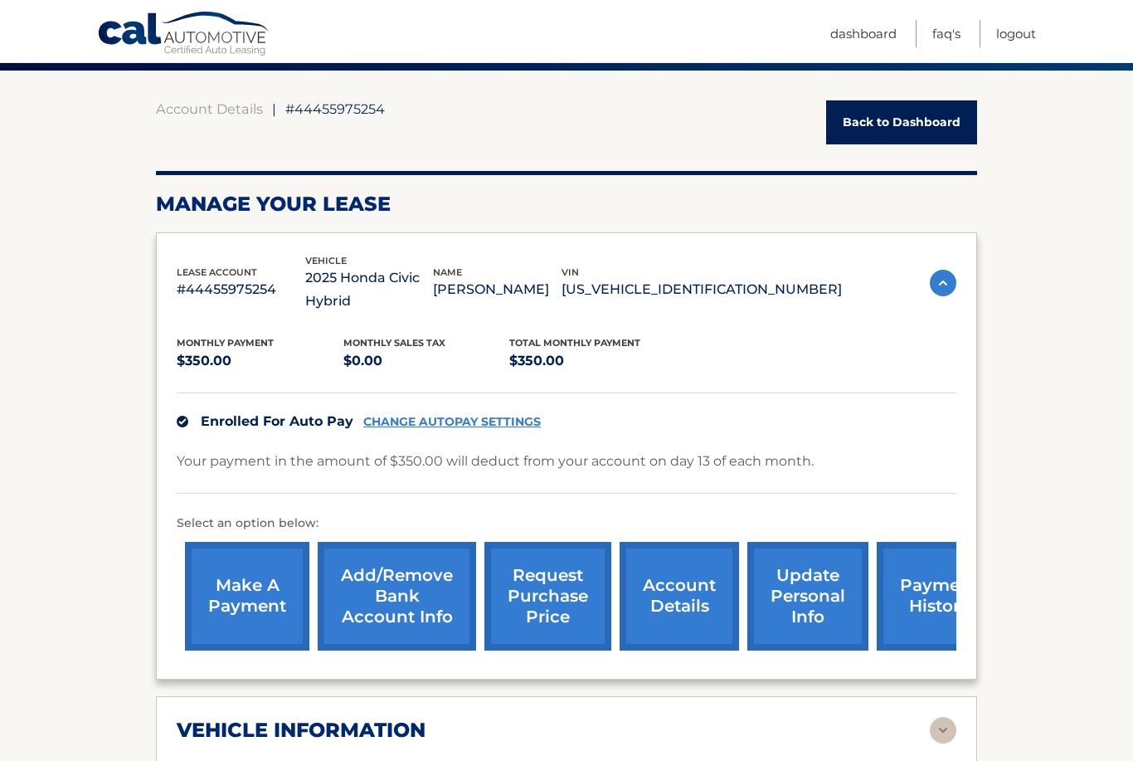
click at [697, 566] on link "account details" at bounding box center [679, 596] width 119 height 109
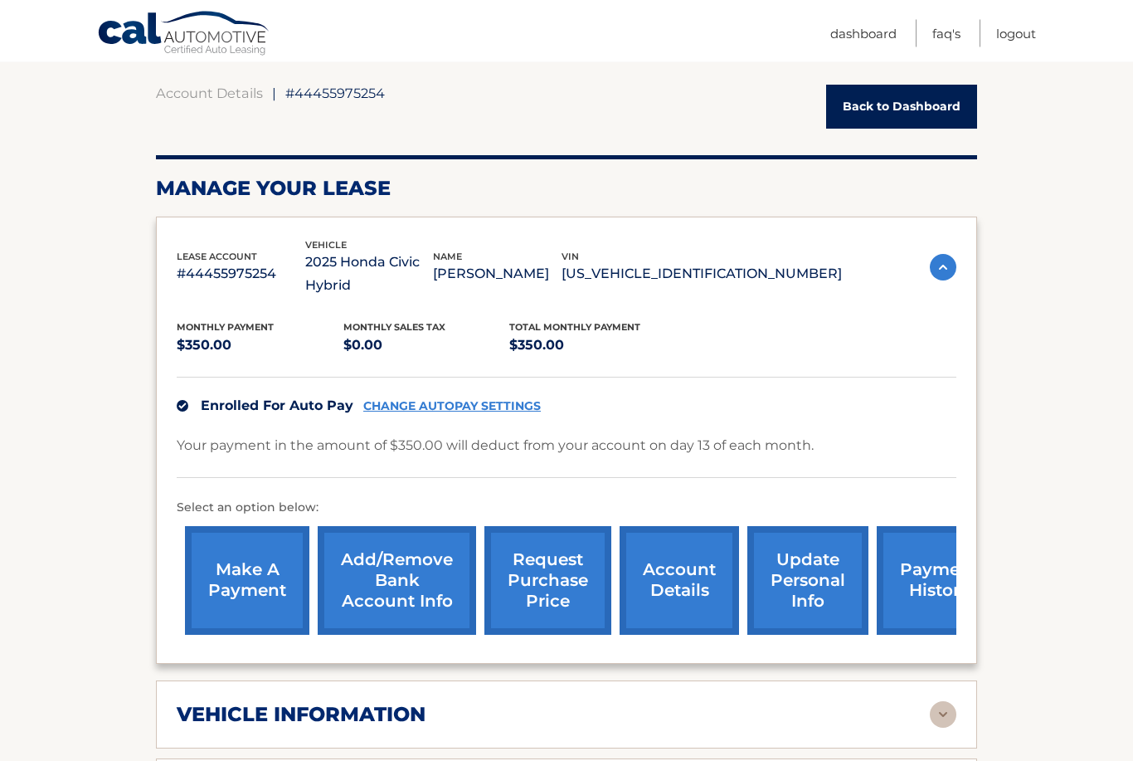
scroll to position [148, 0]
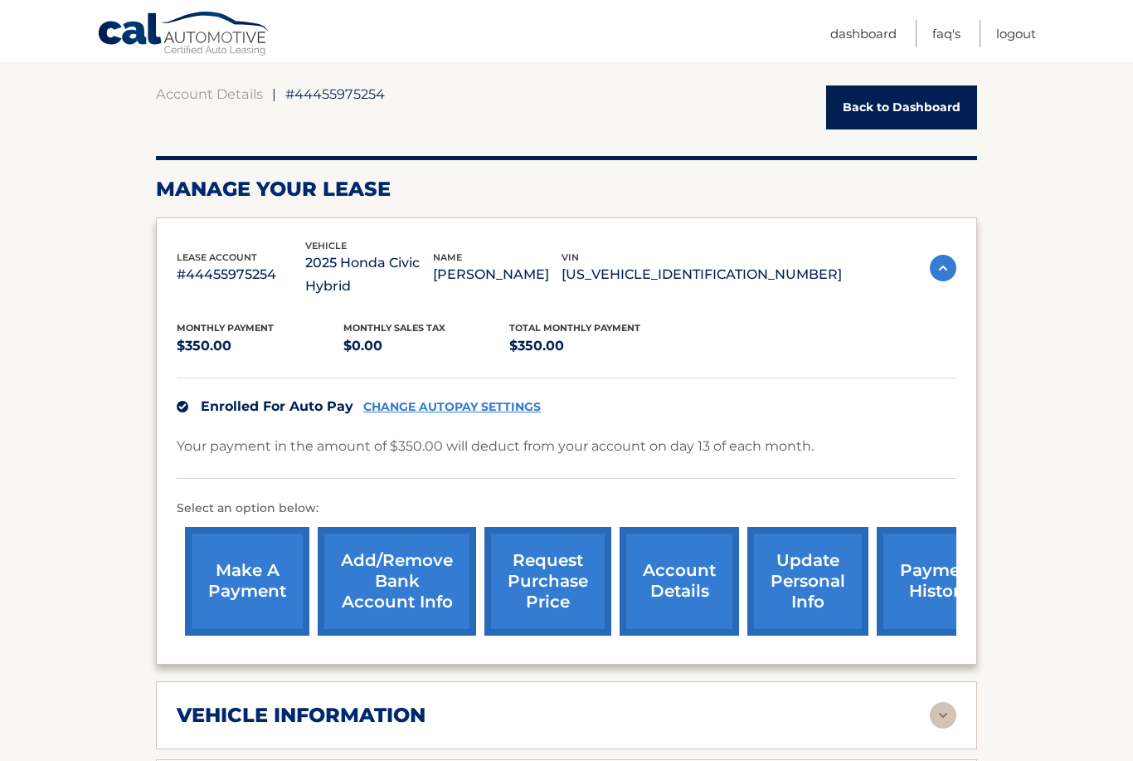
click at [694, 552] on link "account details" at bounding box center [679, 581] width 119 height 109
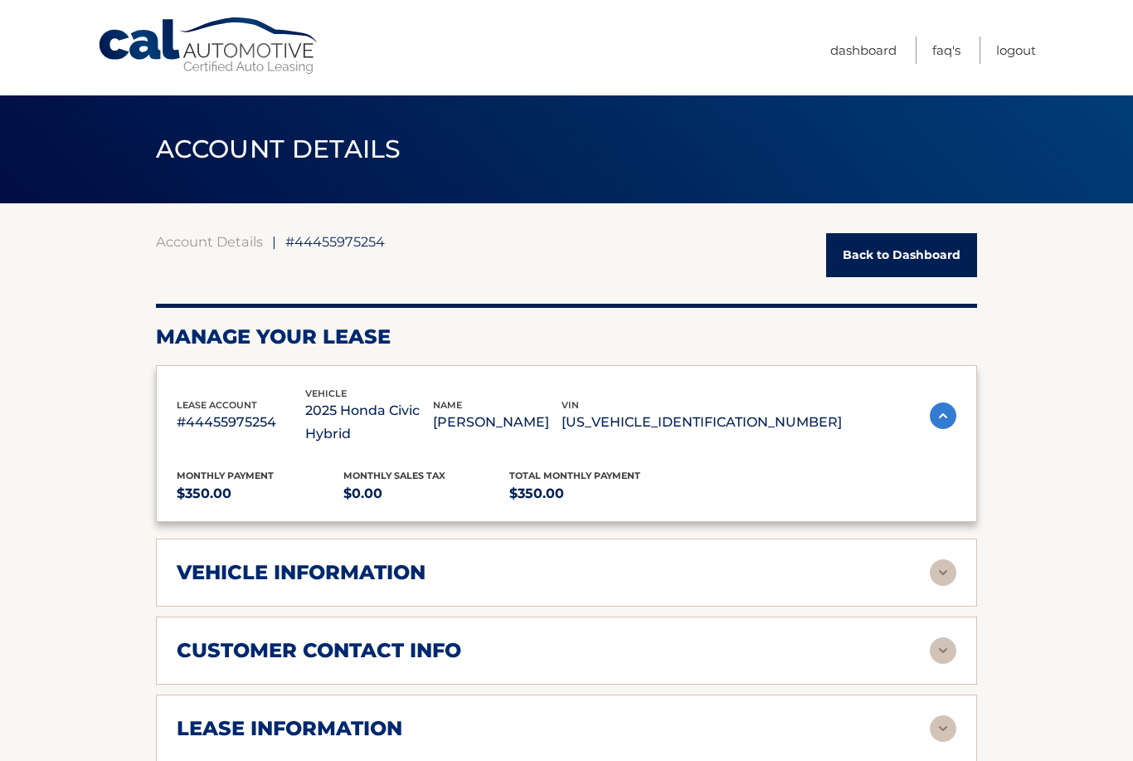
click at [937, 582] on div "Your payment in the amount of $350.00 will deduct from your account on day 13 o…" at bounding box center [567, 604] width 780 height 44
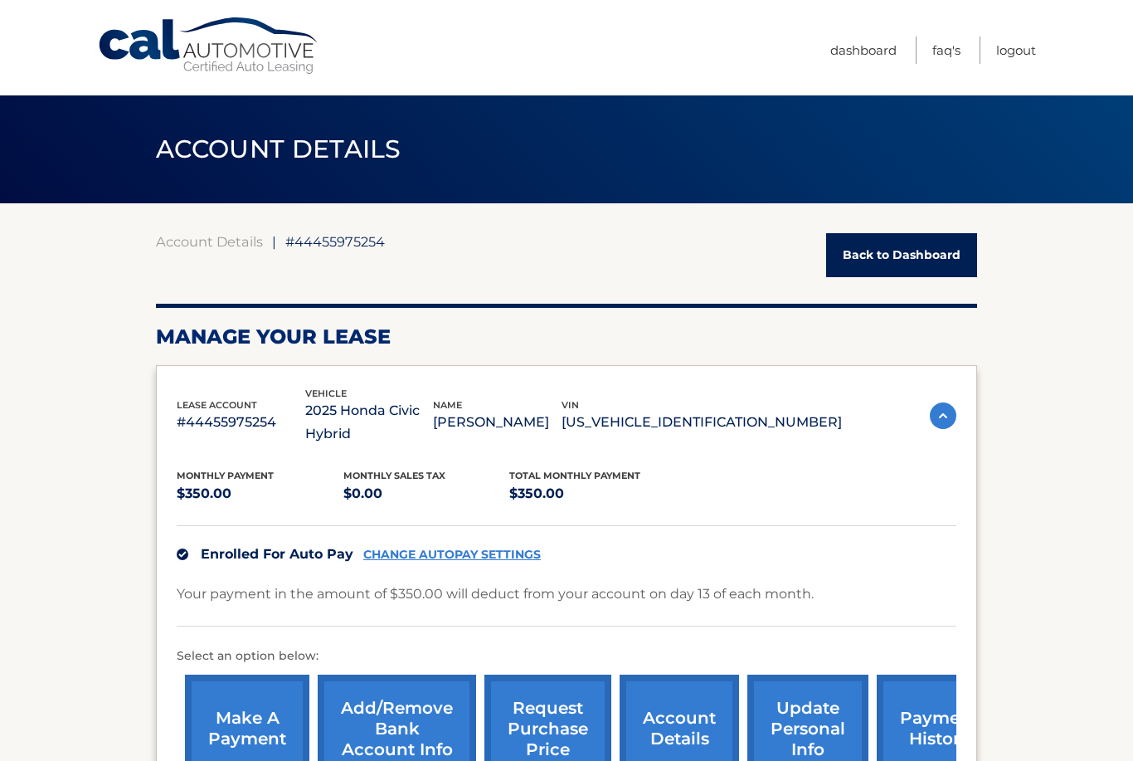
click at [945, 407] on img at bounding box center [943, 415] width 27 height 27
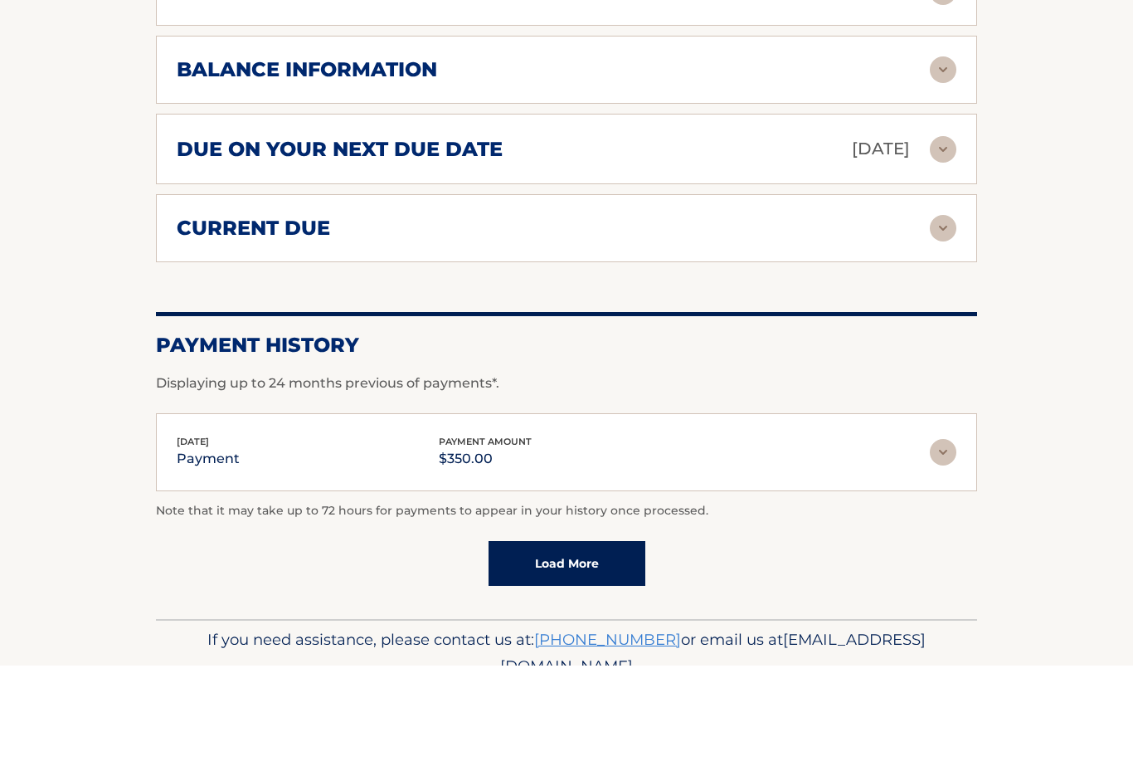
scroll to position [578, 0]
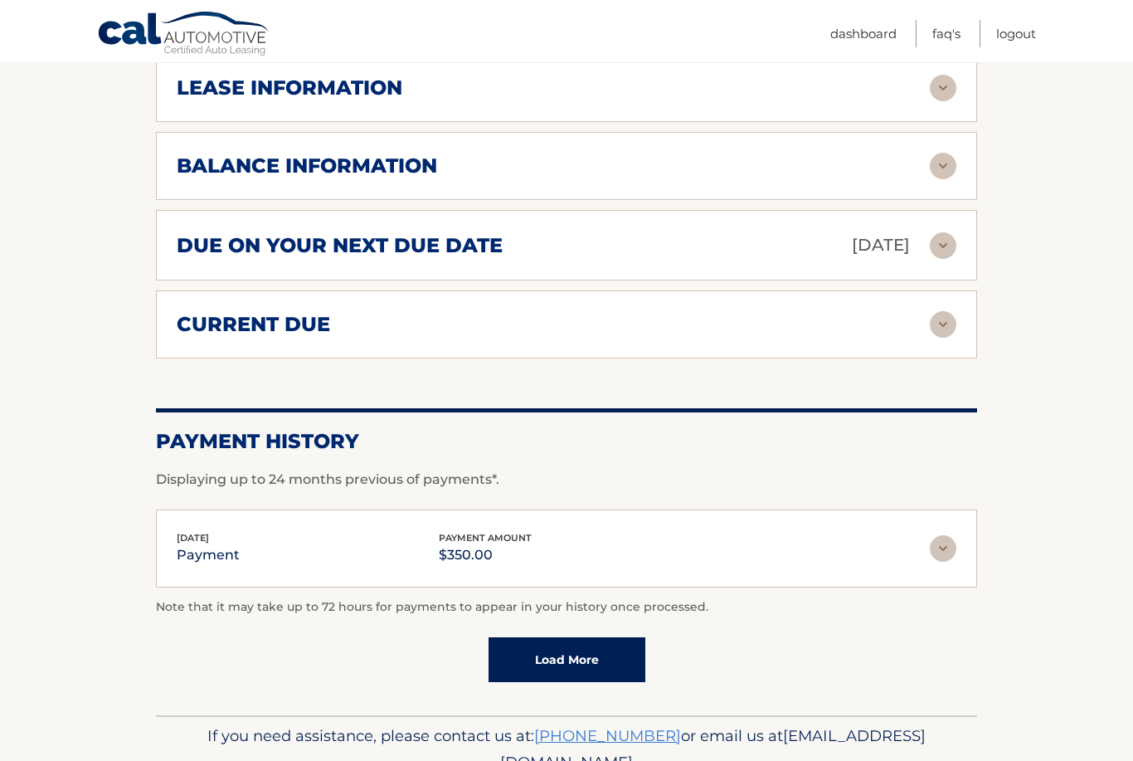
click at [941, 311] on img at bounding box center [943, 324] width 27 height 27
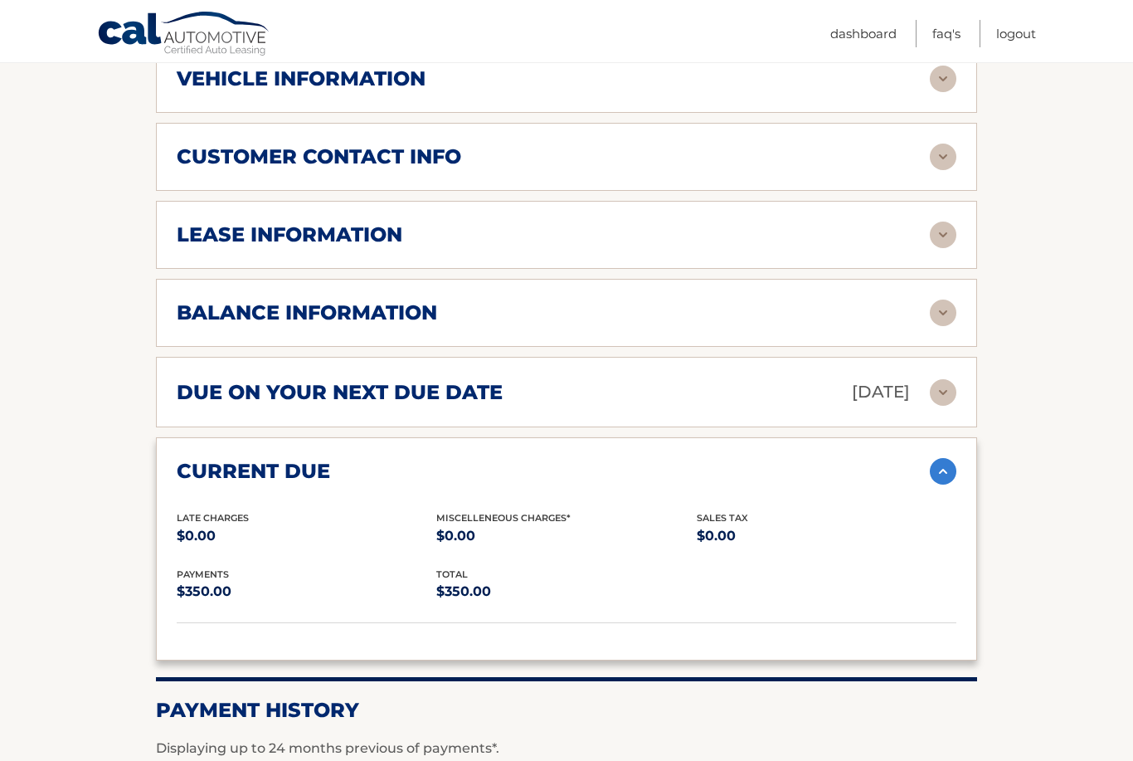
scroll to position [432, 0]
click at [944, 378] on img at bounding box center [943, 391] width 27 height 27
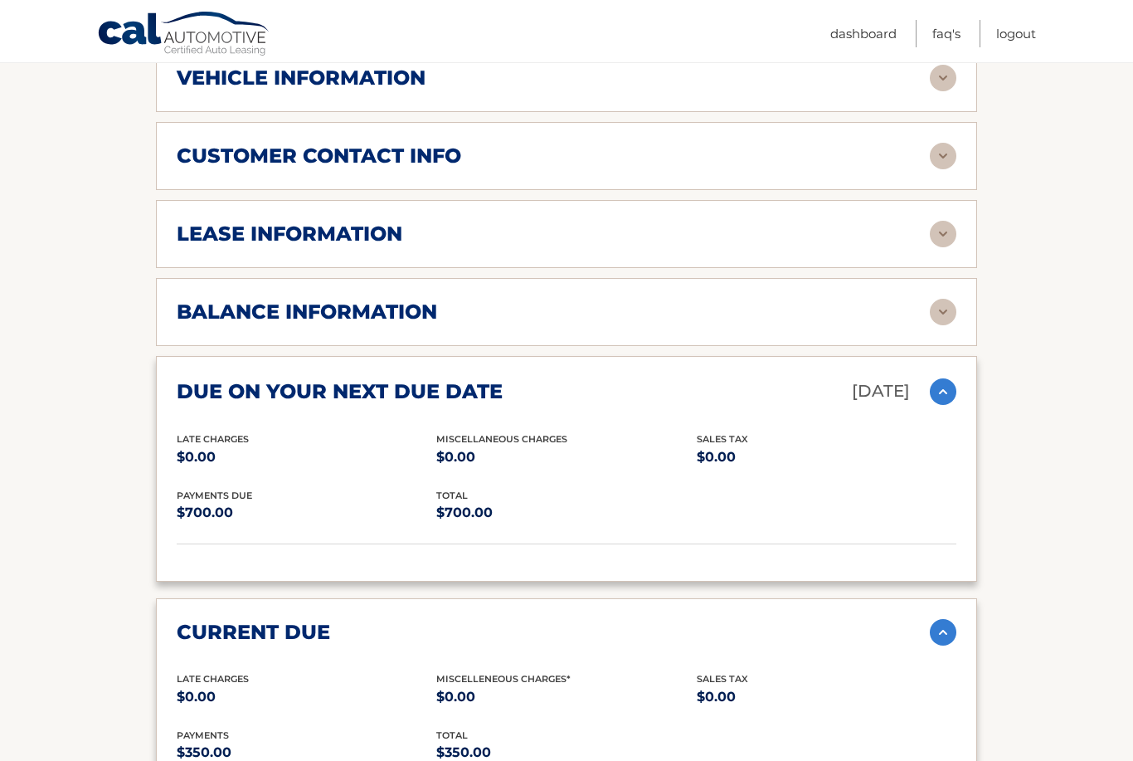
scroll to position [416, 0]
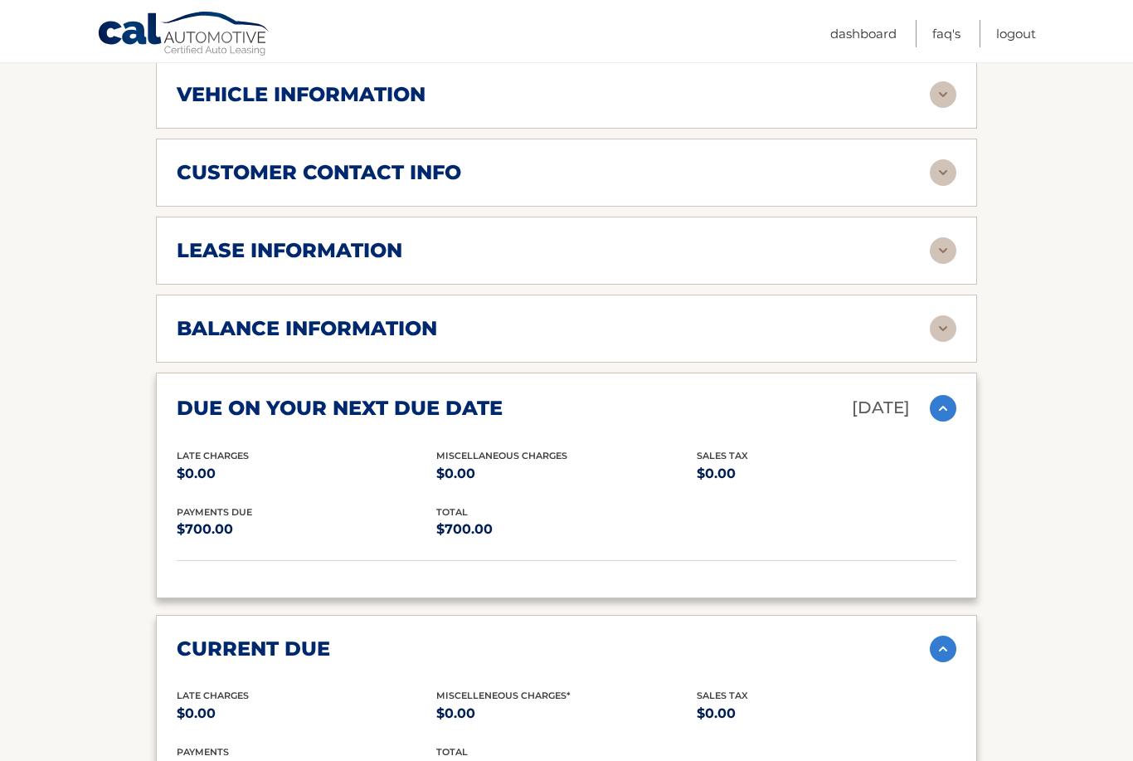
click at [923, 316] on div "balance information" at bounding box center [553, 328] width 753 height 25
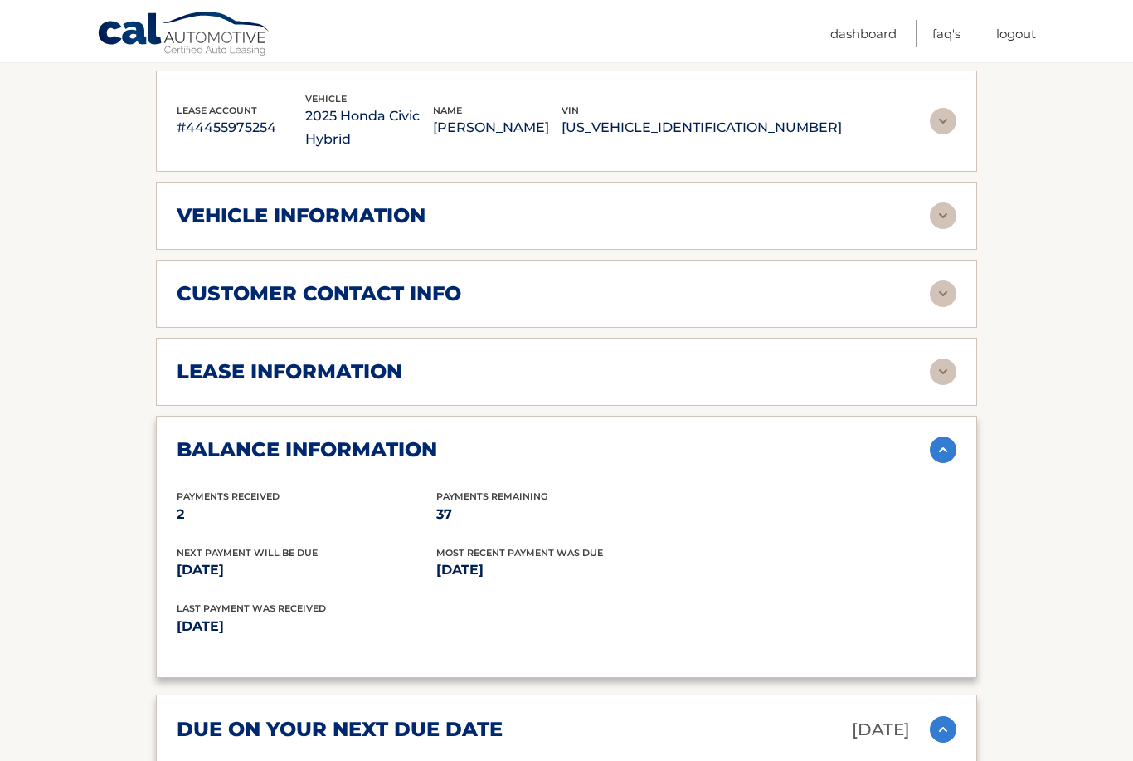
scroll to position [291, 0]
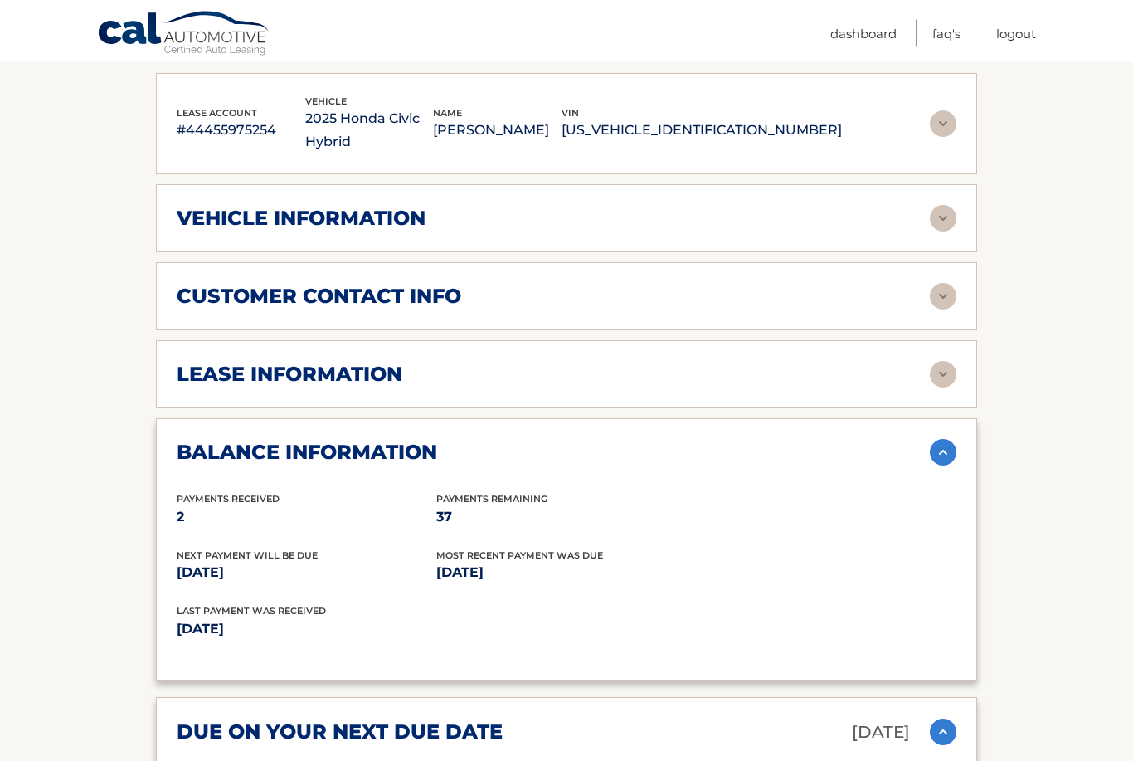
click at [950, 362] on img at bounding box center [943, 375] width 27 height 27
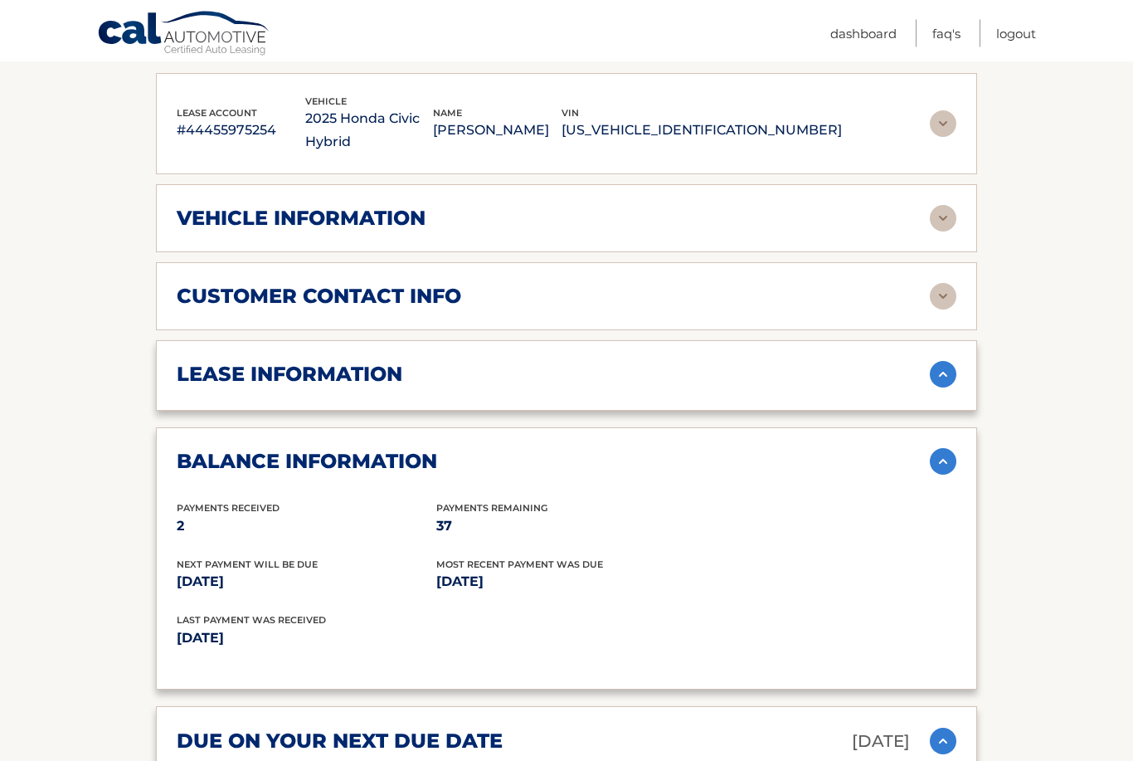
scroll to position [292, 0]
click at [949, 361] on img at bounding box center [943, 374] width 27 height 27
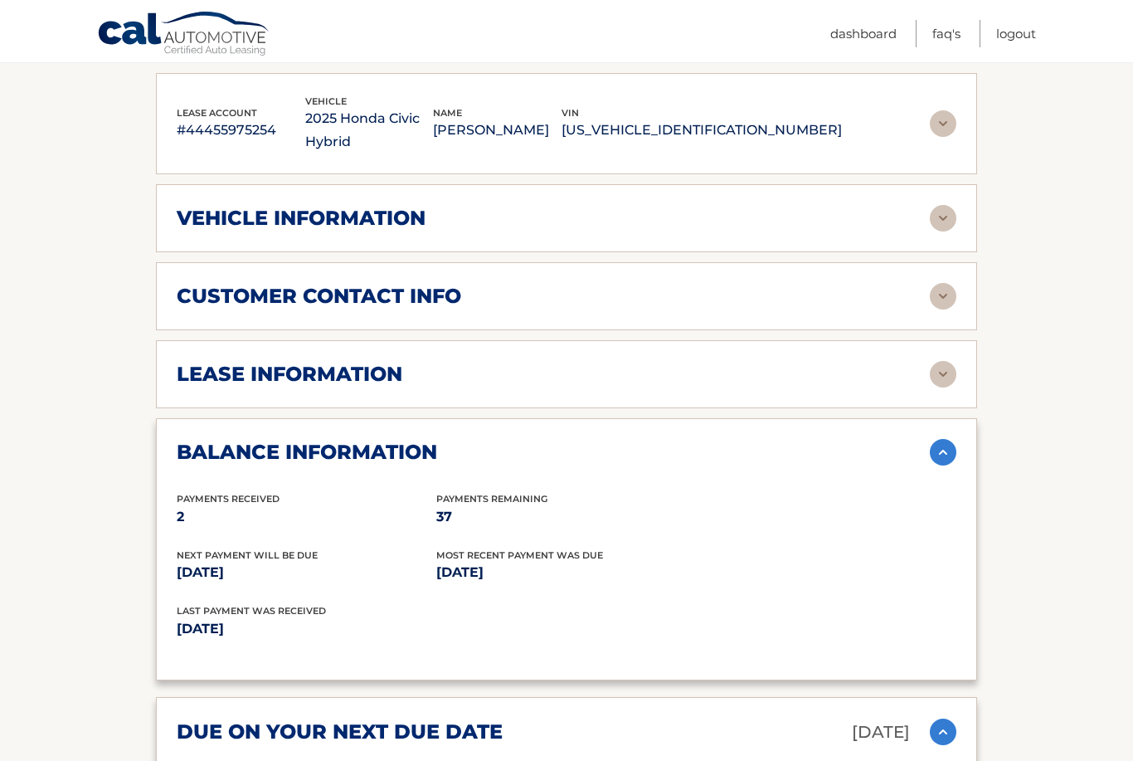
click at [941, 340] on div "lease information Contract Start Date [DATE] Term 39 Maturity Date [DATE] Start…" at bounding box center [566, 374] width 821 height 68
click at [946, 361] on img at bounding box center [943, 374] width 27 height 27
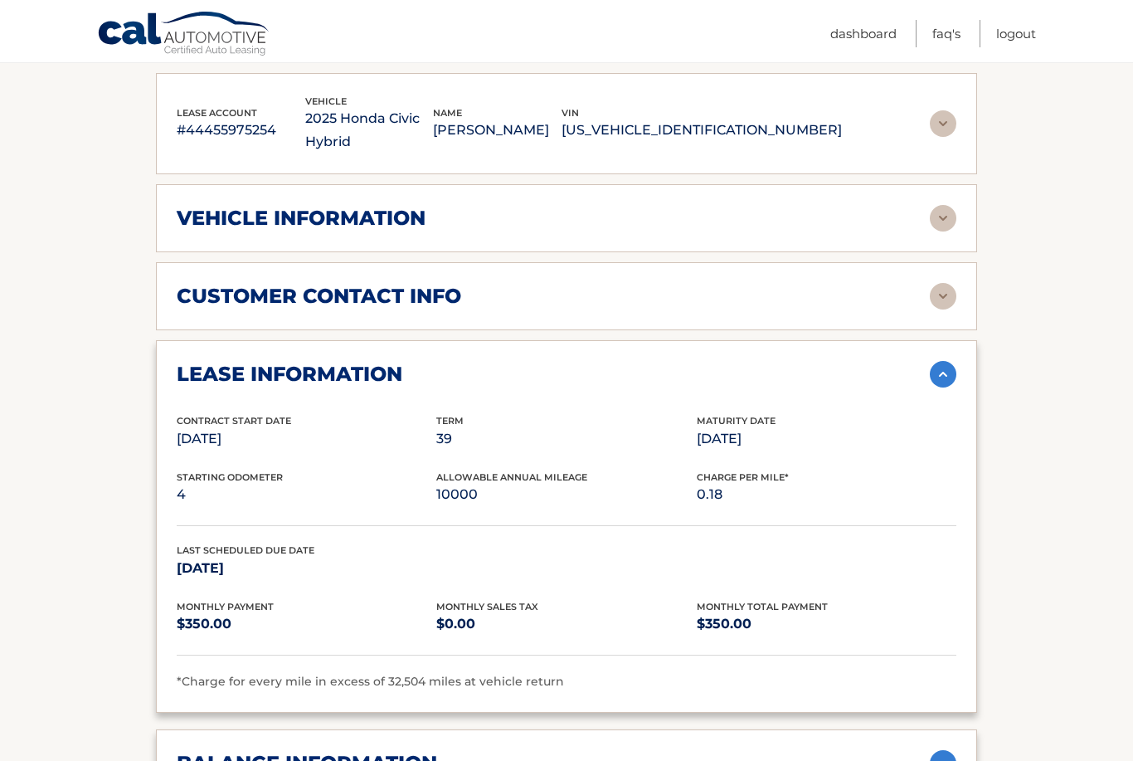
click at [933, 283] on img at bounding box center [943, 296] width 27 height 27
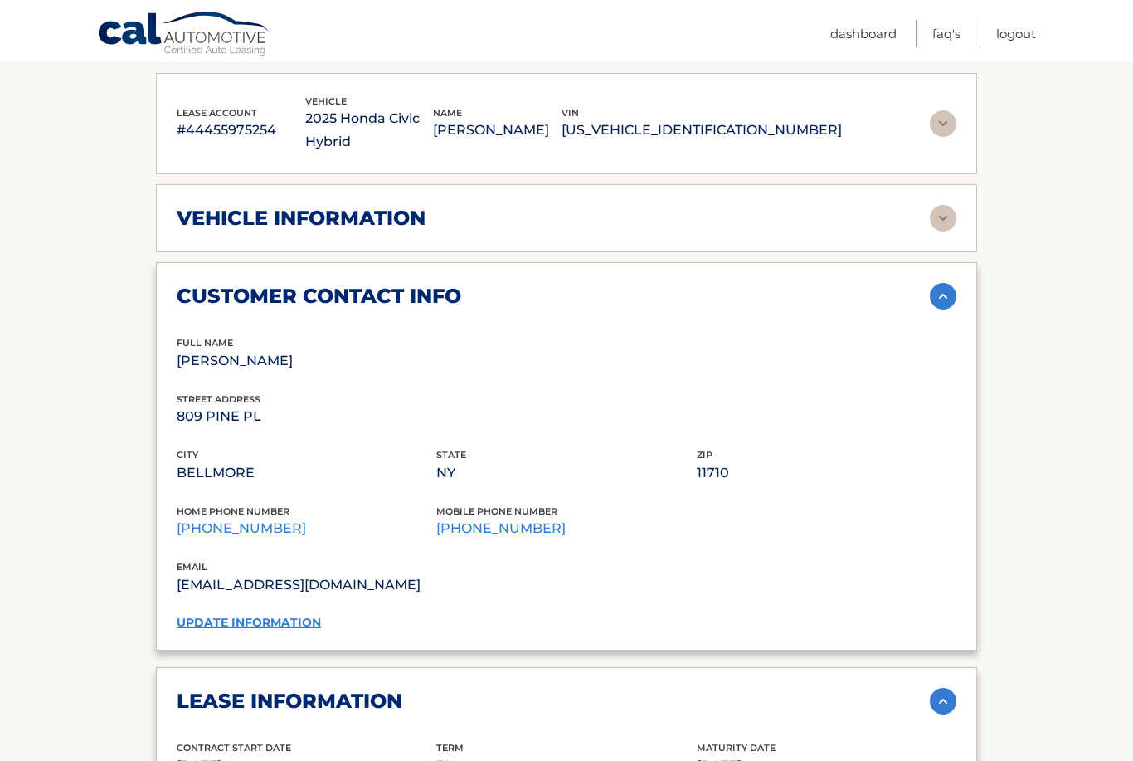
click at [945, 206] on img at bounding box center [943, 218] width 27 height 27
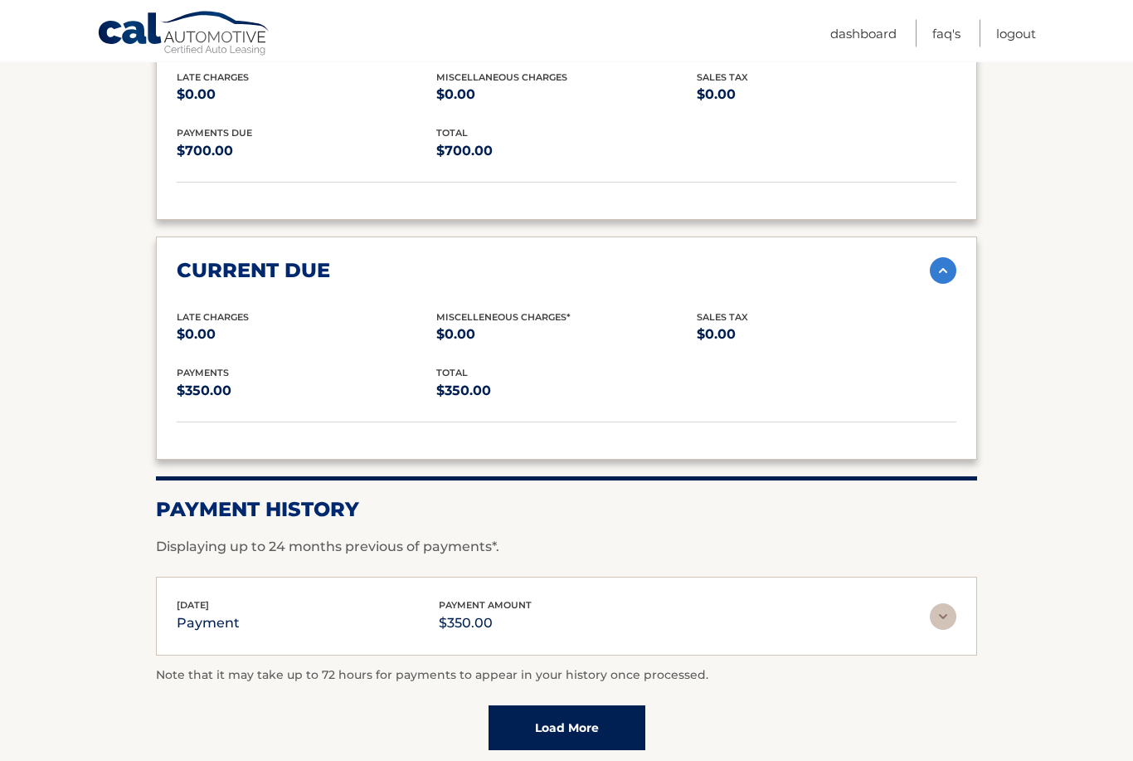
scroll to position [2089, 0]
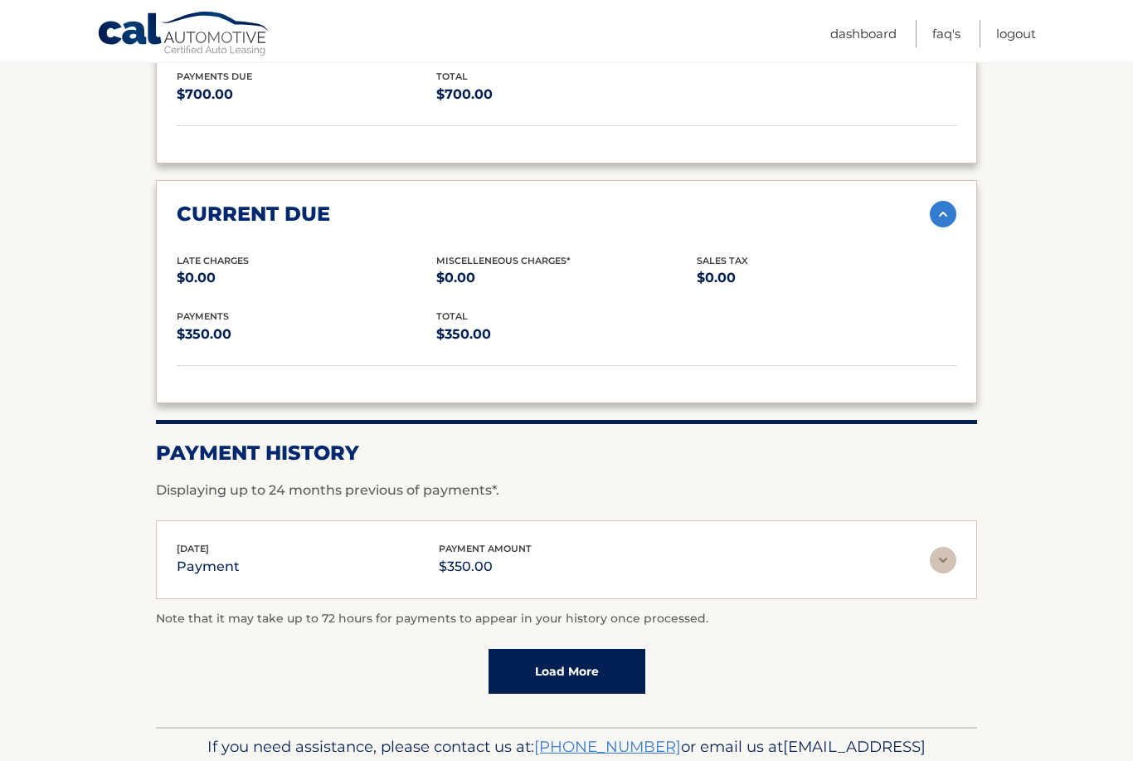
click at [640, 653] on link "Load More" at bounding box center [567, 671] width 157 height 45
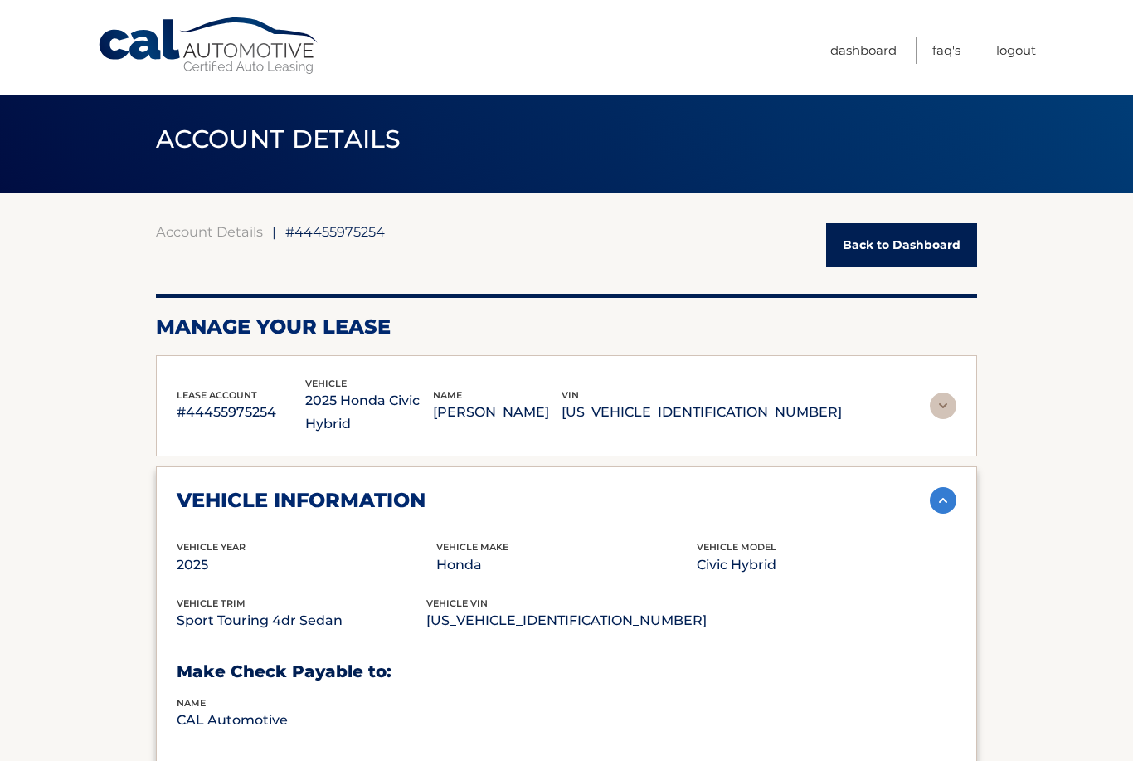
scroll to position [0, 0]
